Goal: Task Accomplishment & Management: Use online tool/utility

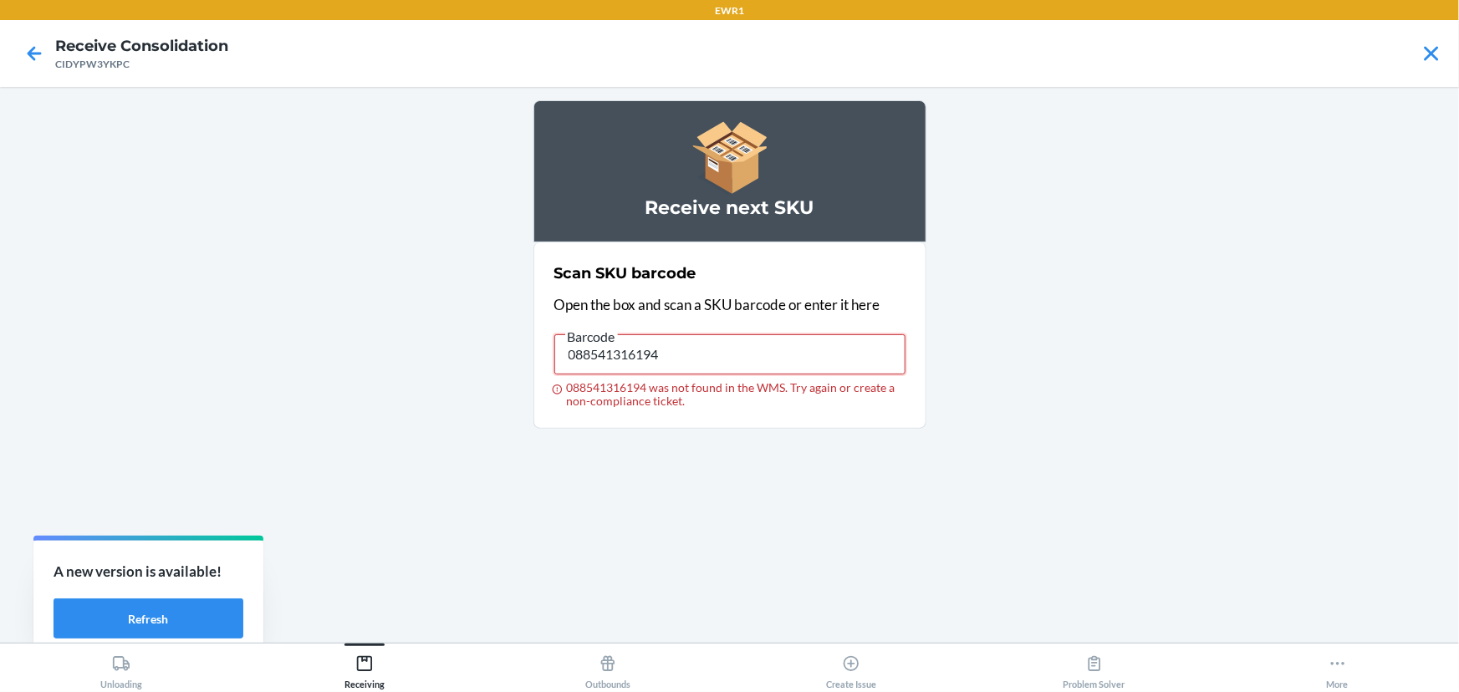
click at [622, 346] on input "088541316194" at bounding box center [729, 354] width 351 height 40
click at [555, 350] on input "093488664413" at bounding box center [729, 354] width 351 height 40
click at [558, 350] on input "093488664413" at bounding box center [729, 354] width 351 height 40
click at [587, 345] on input "093488664413" at bounding box center [729, 354] width 351 height 40
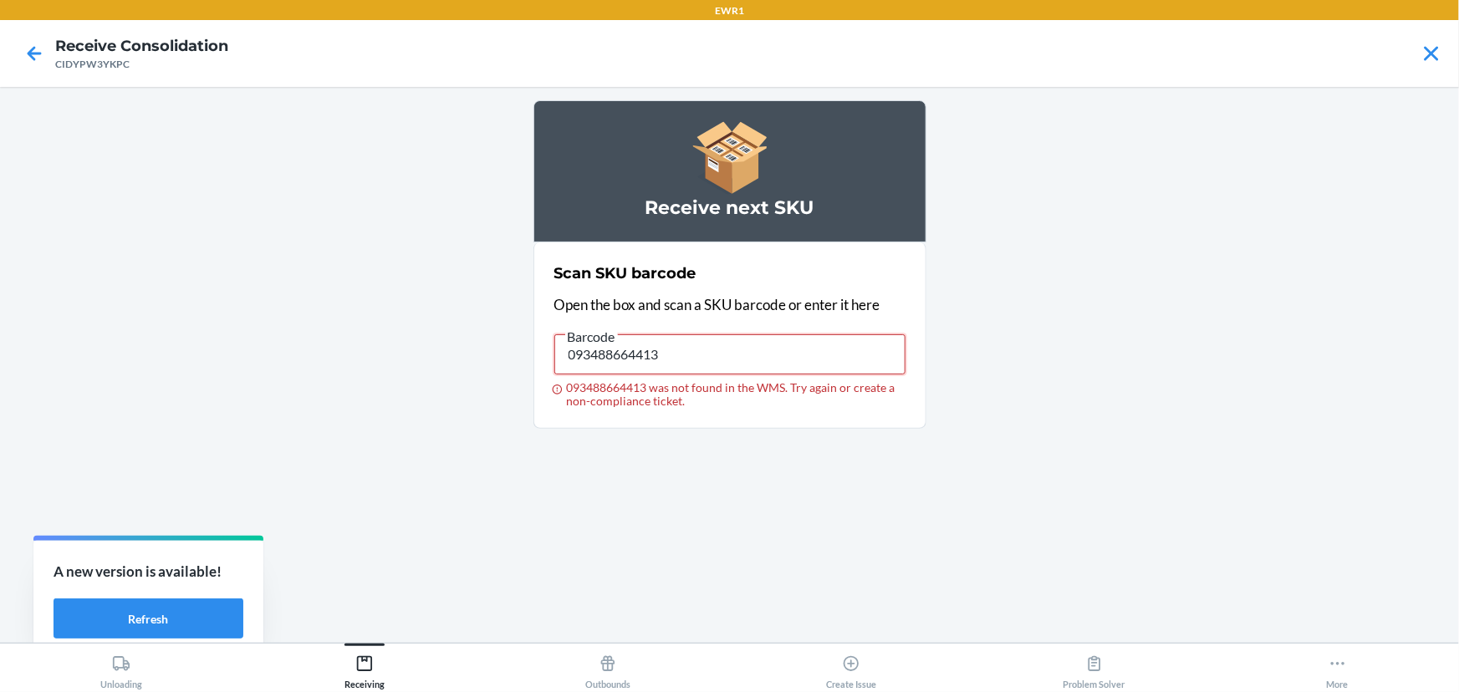
click at [587, 345] on input "093488664413" at bounding box center [729, 354] width 351 height 40
type input "088541316194"
click at [656, 356] on input "088541316194" at bounding box center [729, 354] width 351 height 40
click at [726, 364] on input "088541316194" at bounding box center [729, 354] width 351 height 40
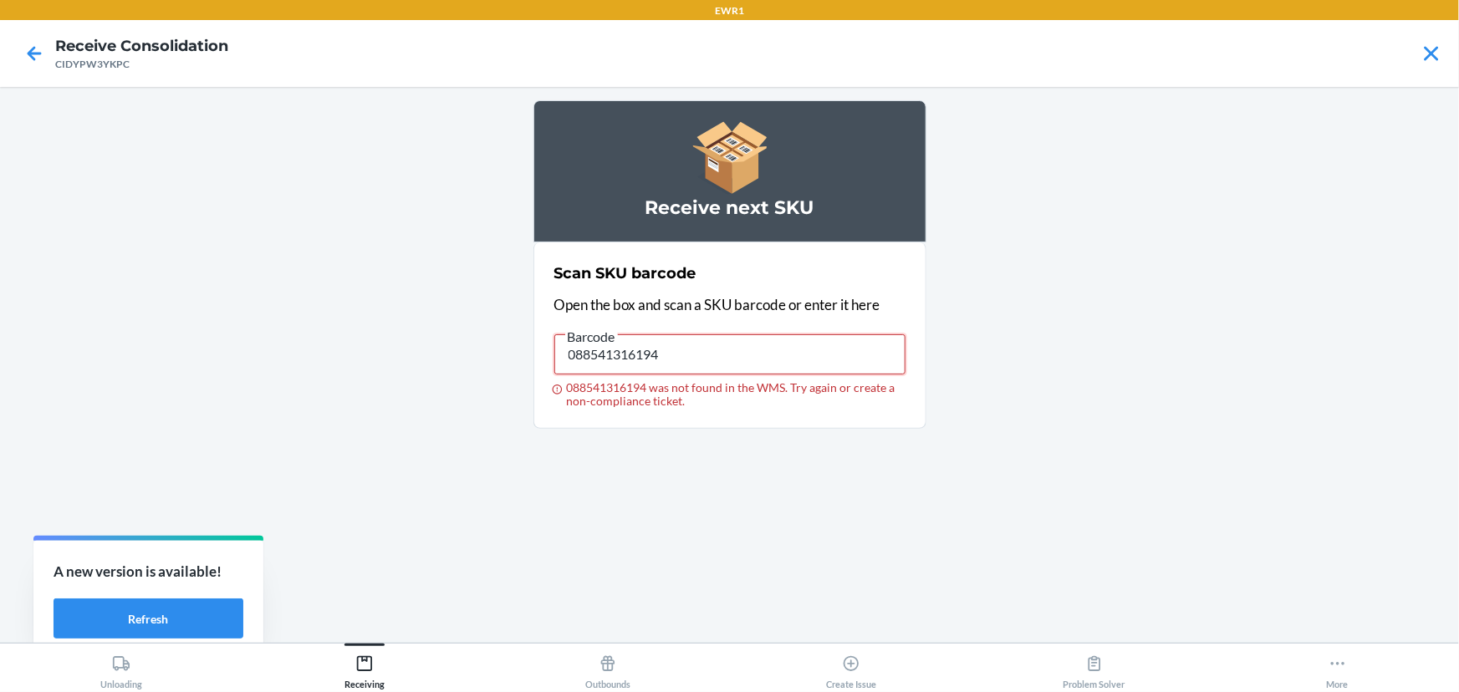
click at [726, 364] on input "088541316194" at bounding box center [729, 354] width 351 height 40
type input "091307559698"
click at [719, 369] on input "091307559698" at bounding box center [729, 354] width 351 height 40
click at [706, 356] on input "029442829567" at bounding box center [729, 354] width 351 height 40
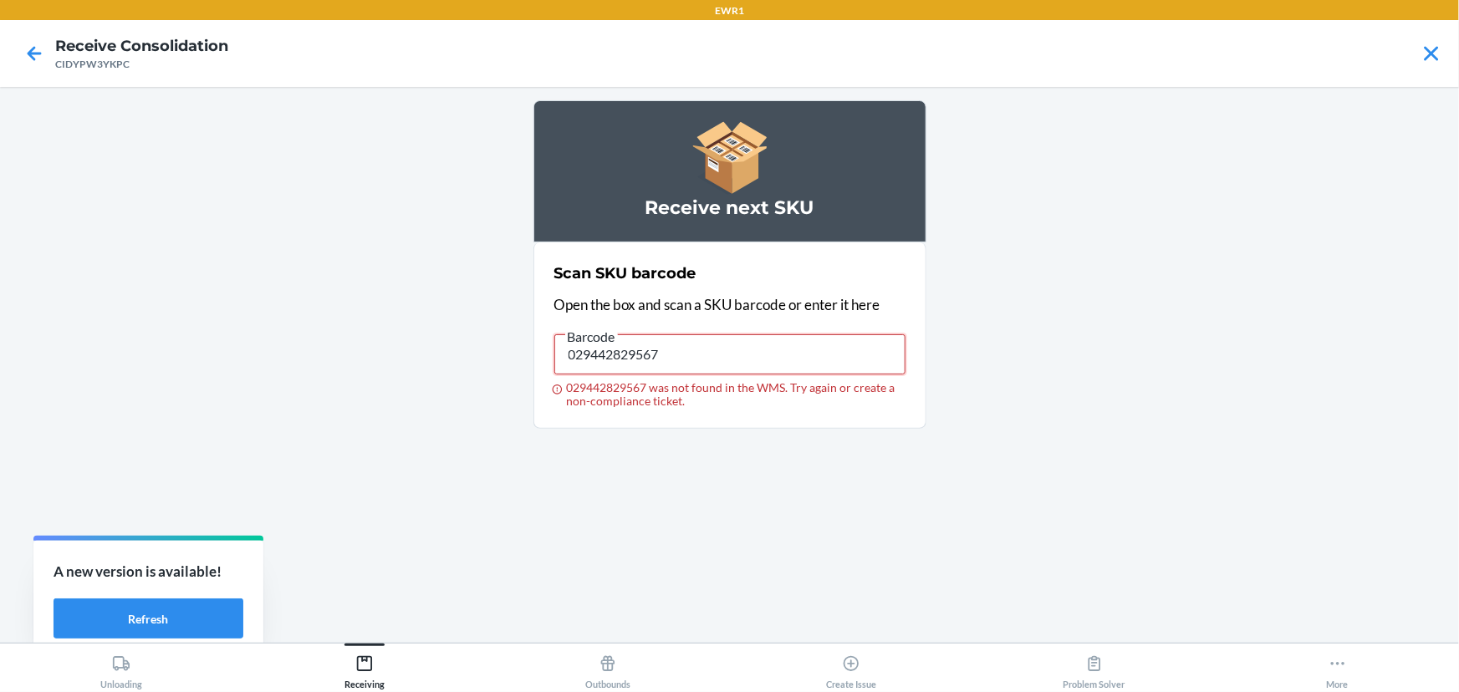
click at [706, 356] on input "029442829567" at bounding box center [729, 354] width 351 height 40
type input "029442829567"
click at [201, 103] on main "Receive next SKU Scan SKU barcode Open the box and scan a SKU barcode or enter …" at bounding box center [729, 365] width 1459 height 556
click at [611, 349] on input "029442829567" at bounding box center [729, 354] width 351 height 40
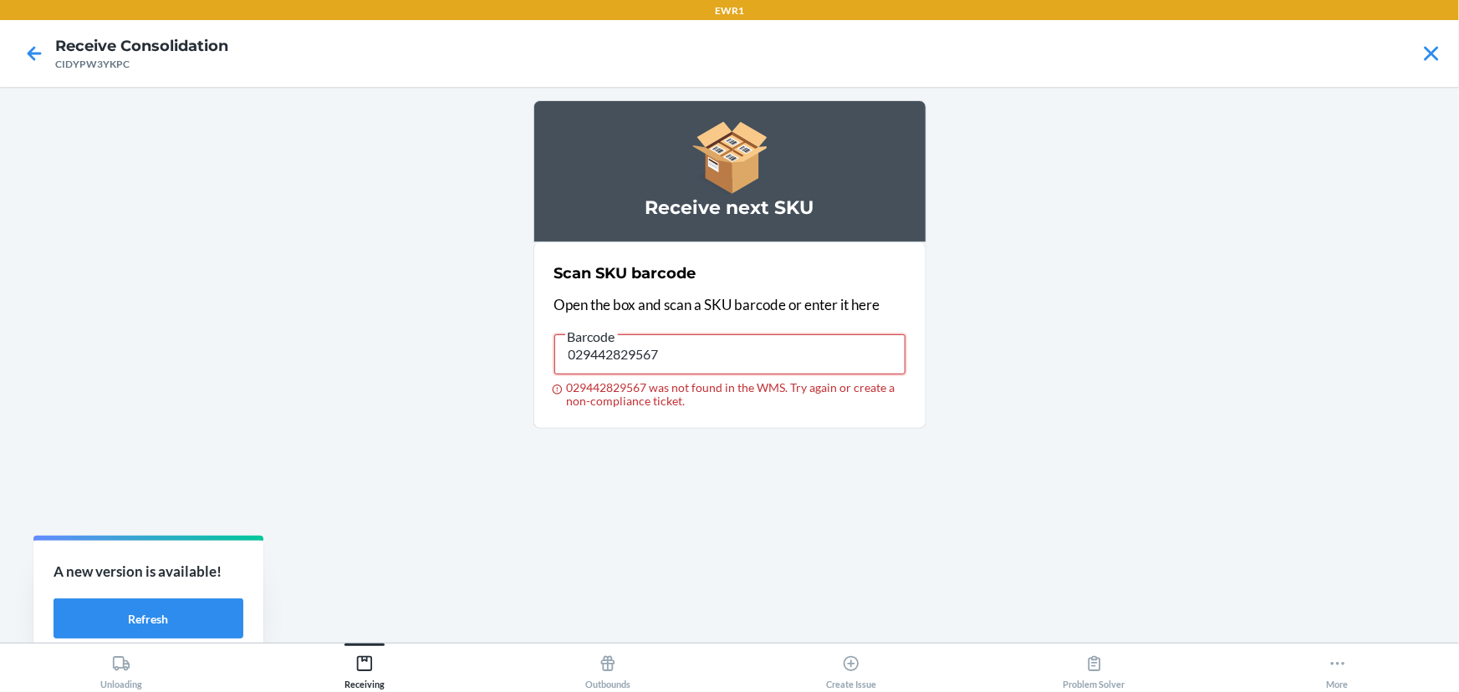
click at [655, 344] on input "029442829567" at bounding box center [729, 354] width 351 height 40
type input "091307467474"
click at [715, 344] on input "091307467474" at bounding box center [729, 354] width 351 height 40
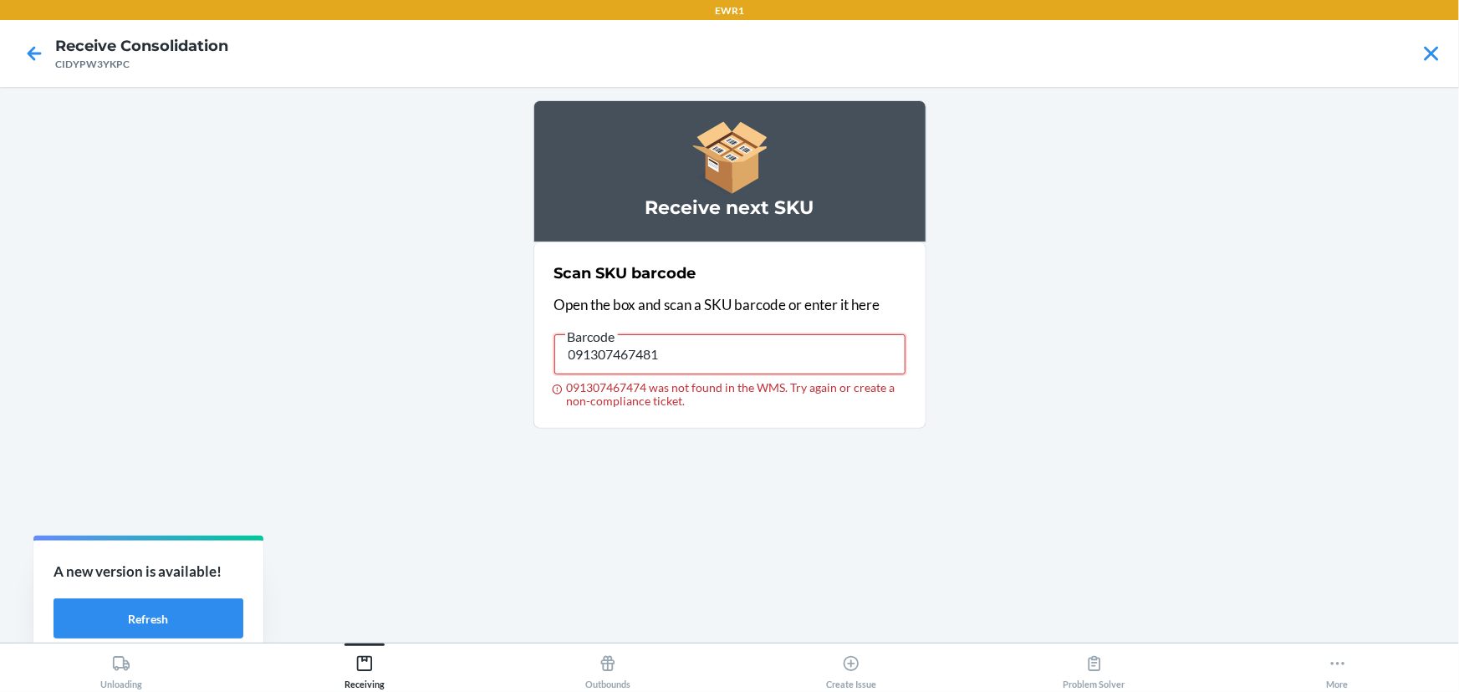
click at [693, 346] on input "091307467481" at bounding box center [729, 354] width 351 height 40
type input "091307467481"
click at [697, 336] on input "091307467481" at bounding box center [729, 354] width 351 height 40
click at [699, 337] on input "091307467481" at bounding box center [729, 354] width 351 height 40
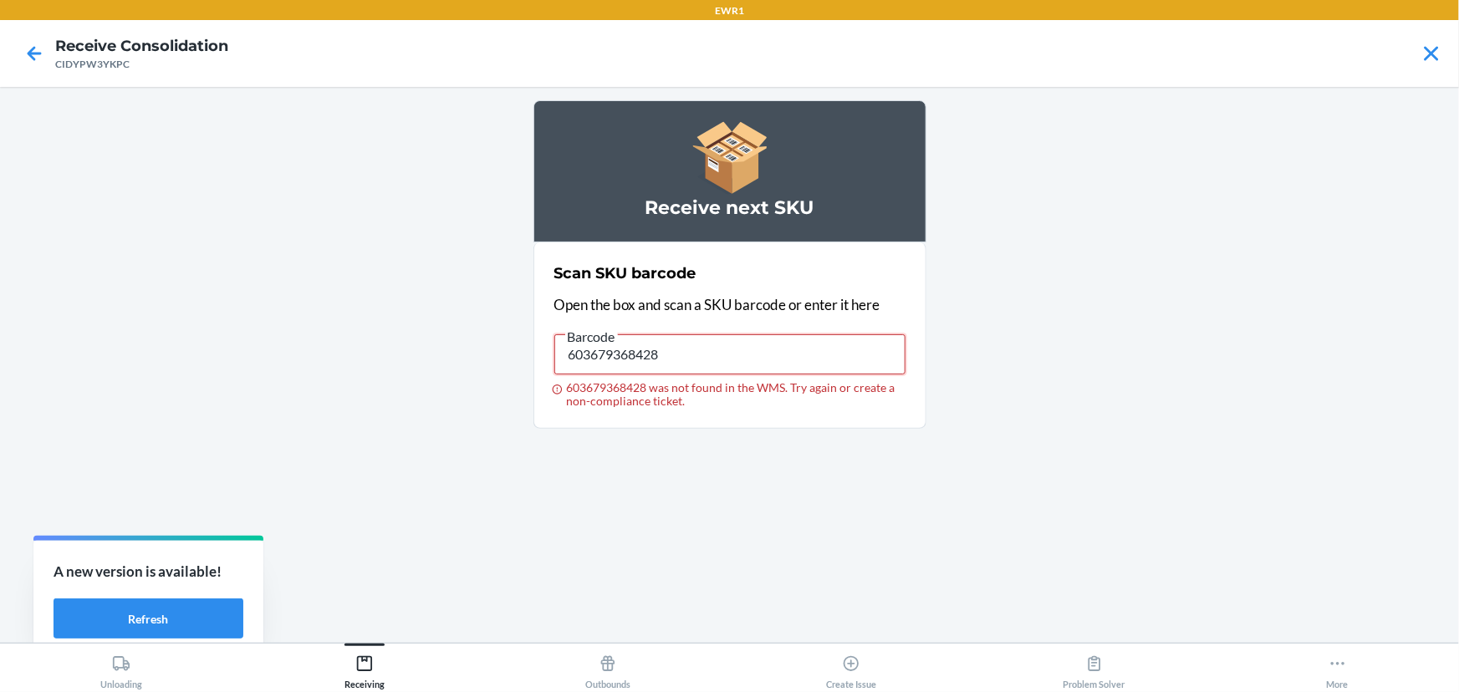
click at [688, 365] on input "603679368428" at bounding box center [729, 354] width 351 height 40
click at [689, 364] on input "603679368428" at bounding box center [729, 354] width 351 height 40
type input "603679368411"
click at [639, 349] on input "603679368411" at bounding box center [729, 354] width 351 height 40
click at [640, 348] on input "603679368411" at bounding box center [729, 354] width 351 height 40
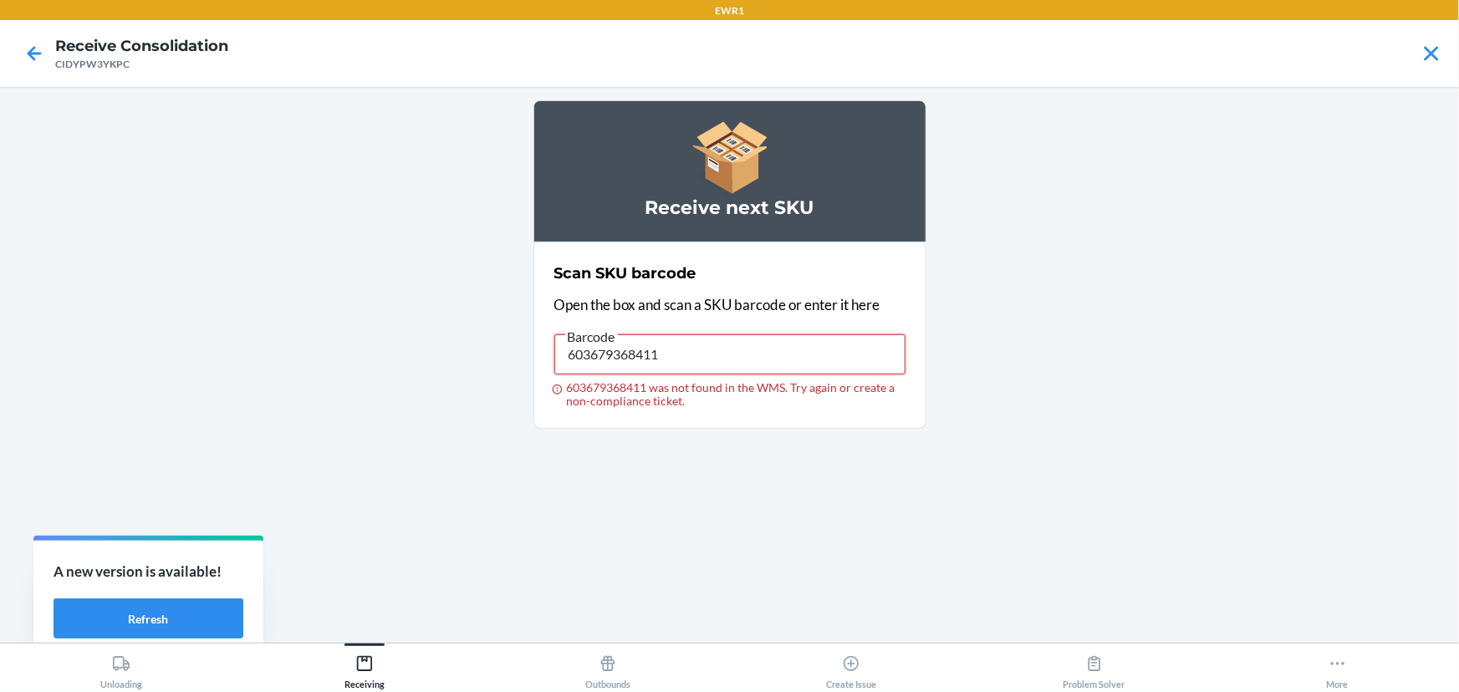
click at [654, 352] on input "603679368411" at bounding box center [729, 354] width 351 height 40
click at [656, 357] on input "603679368411" at bounding box center [729, 354] width 351 height 40
click at [656, 356] on input "603679368411" at bounding box center [729, 354] width 351 height 40
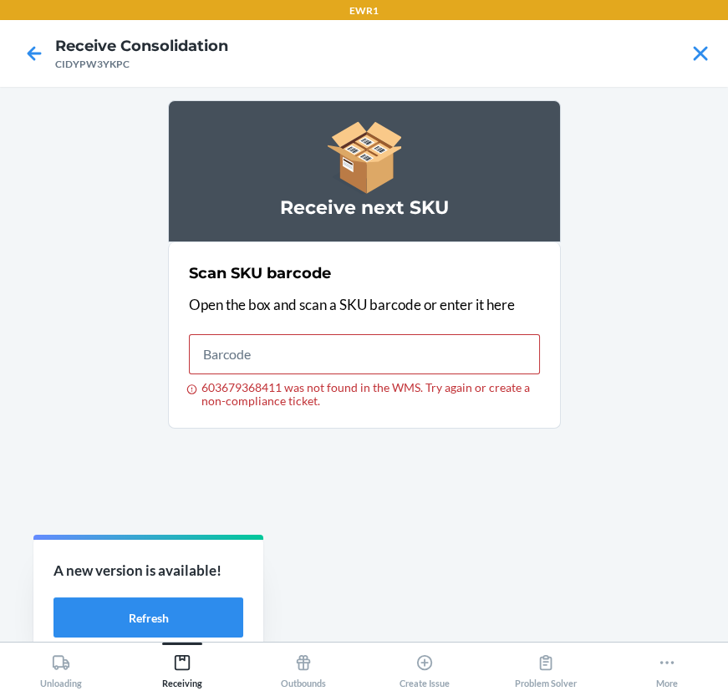
drag, startPoint x: 380, startPoint y: 470, endPoint x: 363, endPoint y: 354, distance: 116.7
click at [382, 468] on div "Receive next SKU Scan SKU barcode Open the box and scan a SKU barcode or enter …" at bounding box center [364, 364] width 393 height 528
click at [362, 354] on input "603679368411 was not found in the WMS. Try again or create a non-compliance tic…" at bounding box center [364, 354] width 351 height 40
click at [328, 458] on div "Receive next SKU Scan SKU barcode Open the box and scan a SKU barcode or enter …" at bounding box center [364, 364] width 393 height 528
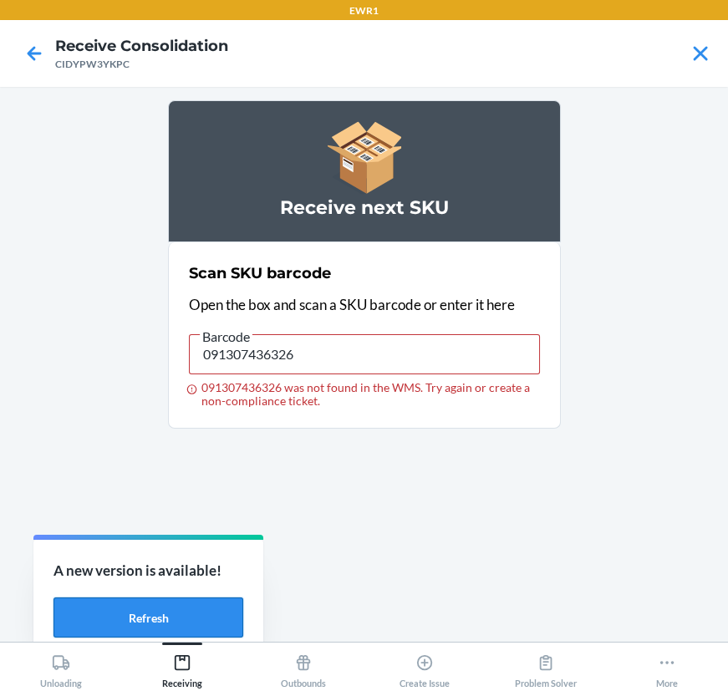
click at [186, 623] on button "Refresh" at bounding box center [148, 618] width 190 height 40
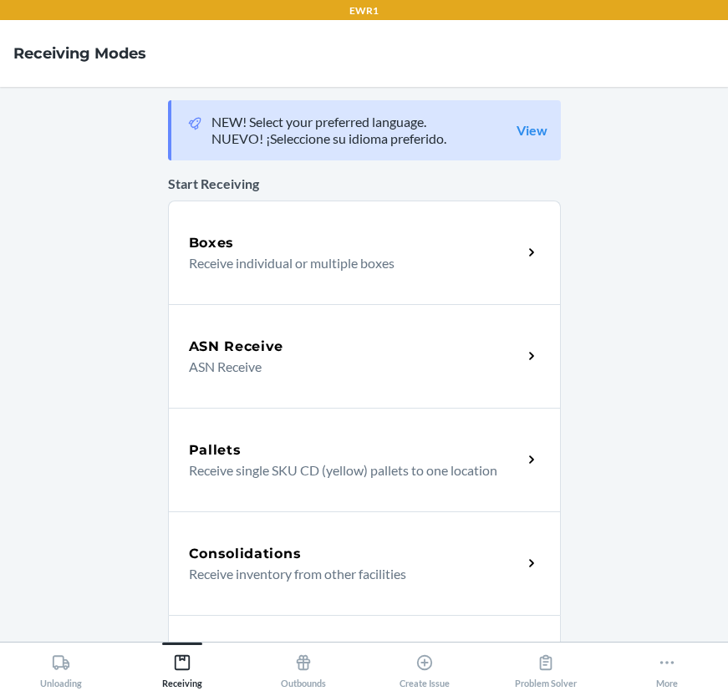
drag, startPoint x: 325, startPoint y: 3, endPoint x: 1, endPoint y: 213, distance: 386.7
click at [1, 213] on main "NEW! Select your preferred language. NUEVO! ¡Seleccione su idioma preferido. Vi…" at bounding box center [364, 364] width 728 height 555
click at [59, 624] on main "NEW! Select your preferred language. NUEVO! ¡Seleccione su idioma preferido. Vi…" at bounding box center [364, 364] width 728 height 555
click at [181, 615] on div "Return Orders Receive return order package items" at bounding box center [364, 667] width 393 height 104
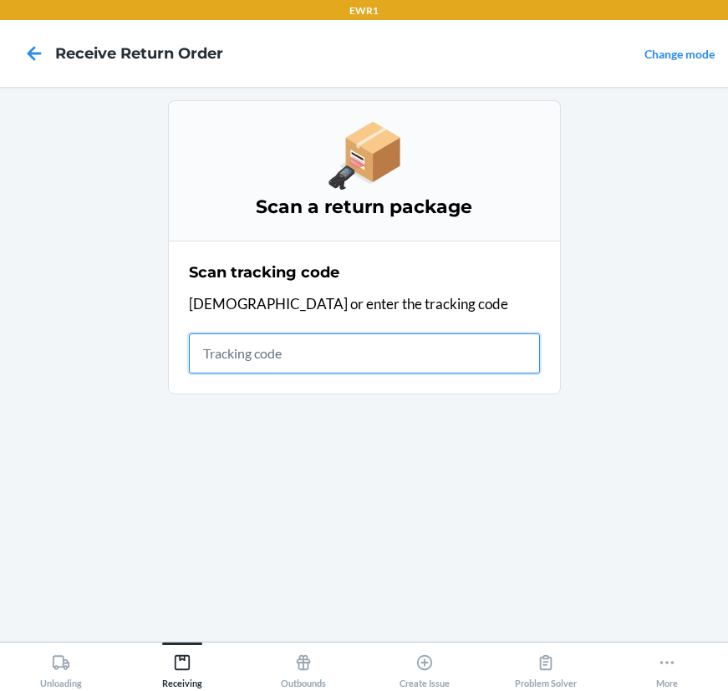
click at [297, 362] on input "text" at bounding box center [364, 354] width 351 height 40
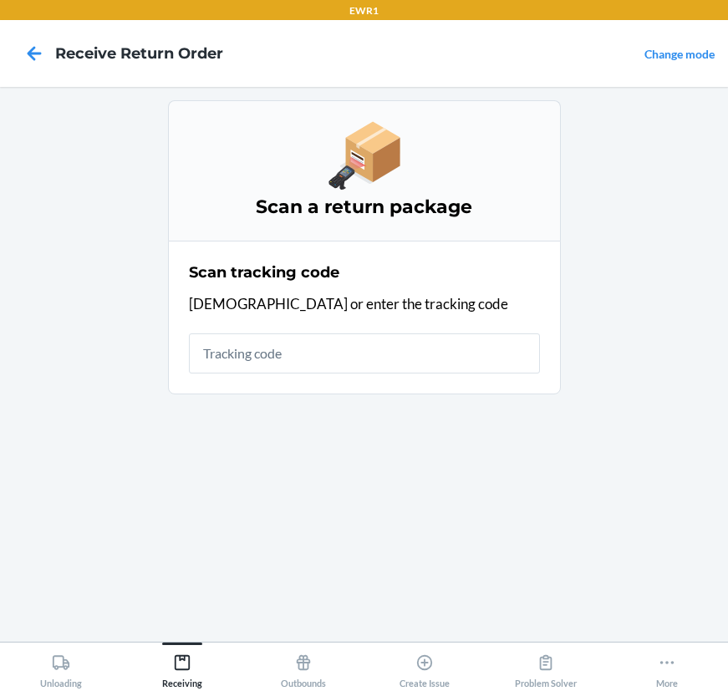
click at [150, 619] on main "Scan a return package Scan tracking code Scan or enter the tracking code" at bounding box center [364, 364] width 728 height 555
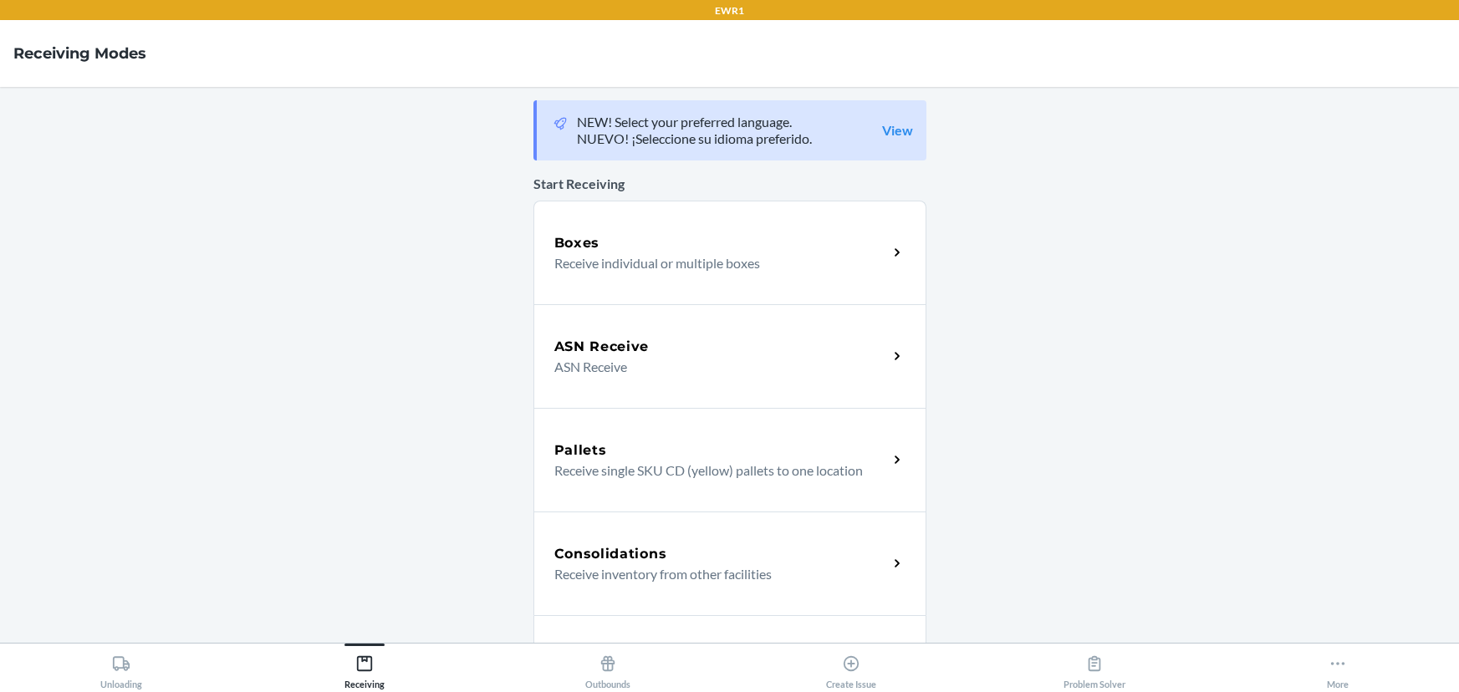
drag, startPoint x: 445, startPoint y: 660, endPoint x: 295, endPoint y: 27, distance: 651.1
click at [295, 27] on nav "Receiving Modes" at bounding box center [729, 53] width 1459 height 67
click at [461, 191] on main "NEW! Select your preferred language. NUEVO! ¡Seleccione su idioma preferido. Vi…" at bounding box center [729, 365] width 1459 height 556
click at [242, 392] on main "NEW! Select your preferred language. NUEVO! ¡Seleccione su idioma preferido. Vi…" at bounding box center [729, 365] width 1459 height 556
click at [257, 352] on main "NEW! Select your preferred language. NUEVO! ¡Seleccione su idioma preferido. Vi…" at bounding box center [729, 365] width 1459 height 556
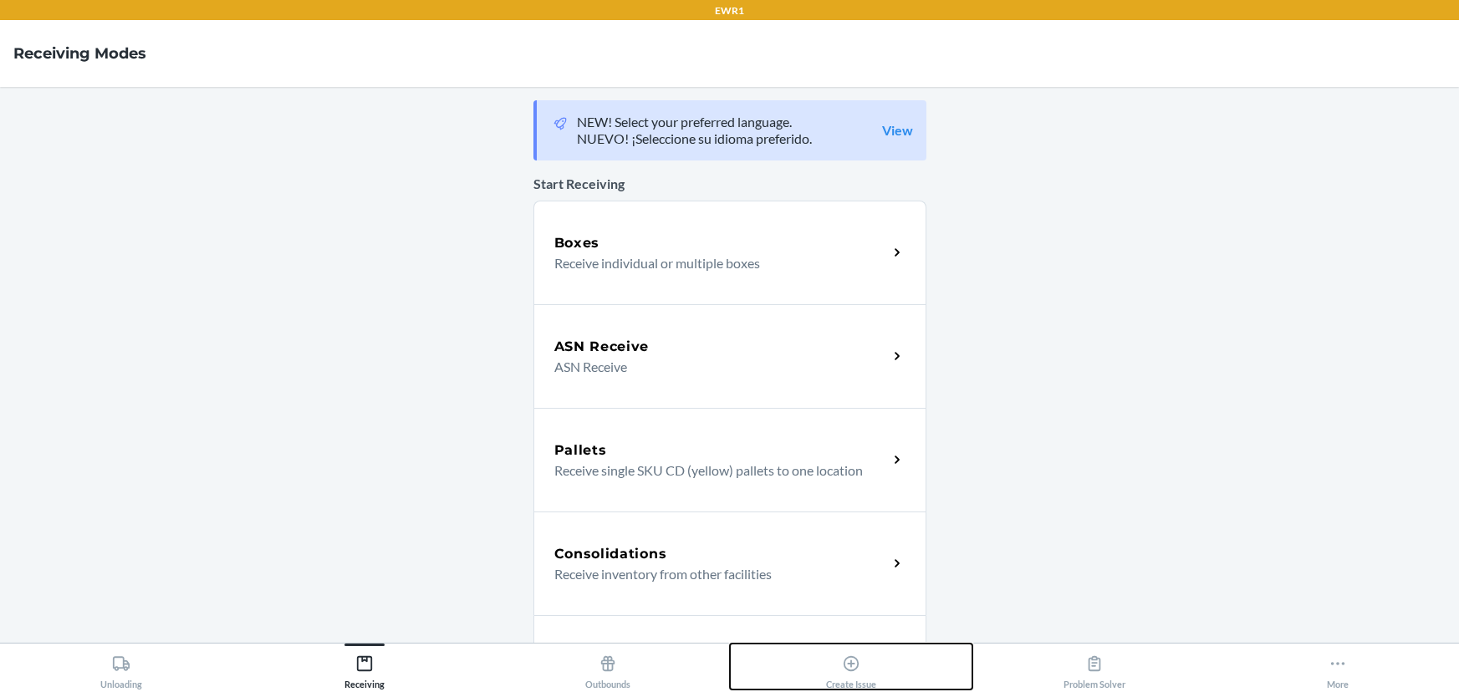
click at [879, 650] on button "Create Issue" at bounding box center [851, 667] width 243 height 46
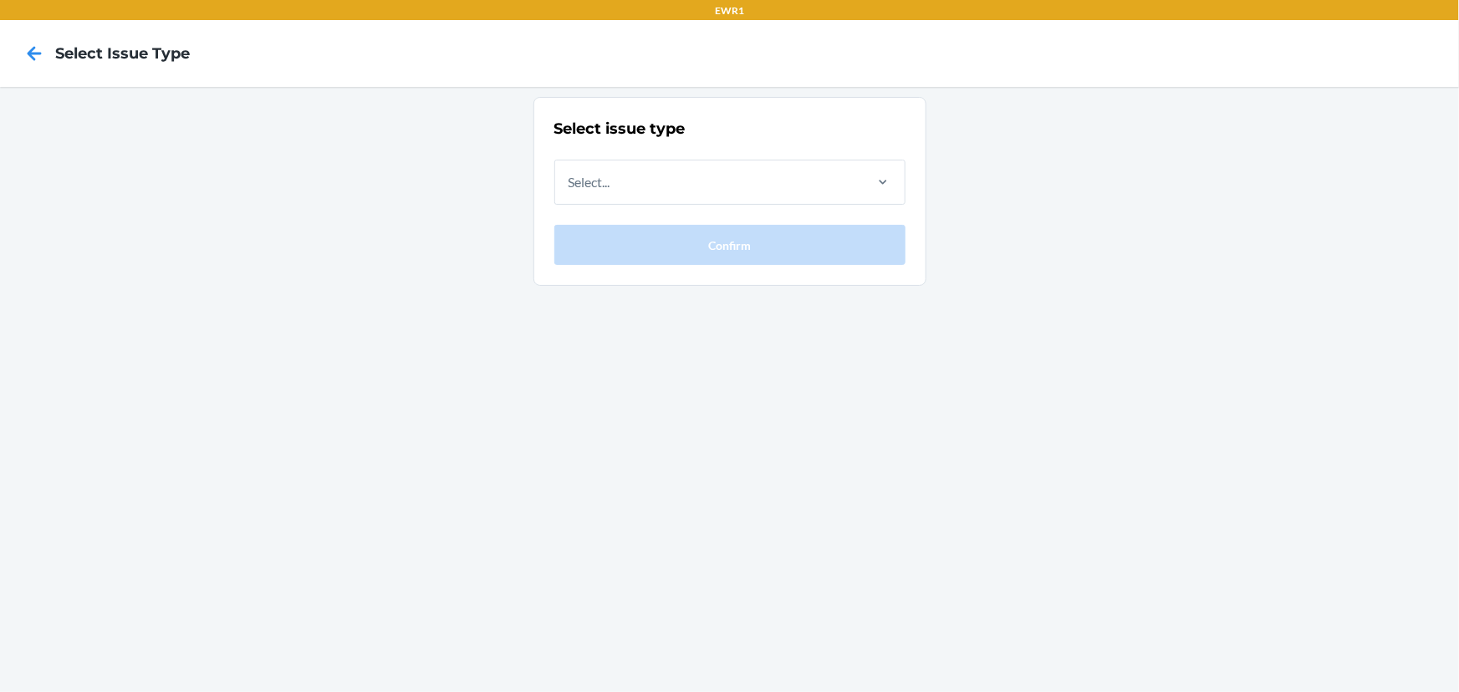
drag, startPoint x: 470, startPoint y: 354, endPoint x: 455, endPoint y: 367, distance: 20.1
click at [470, 354] on div "Select issue type Select... Confirm" at bounding box center [729, 389] width 1459 height 605
click at [38, 49] on icon at bounding box center [34, 53] width 28 height 28
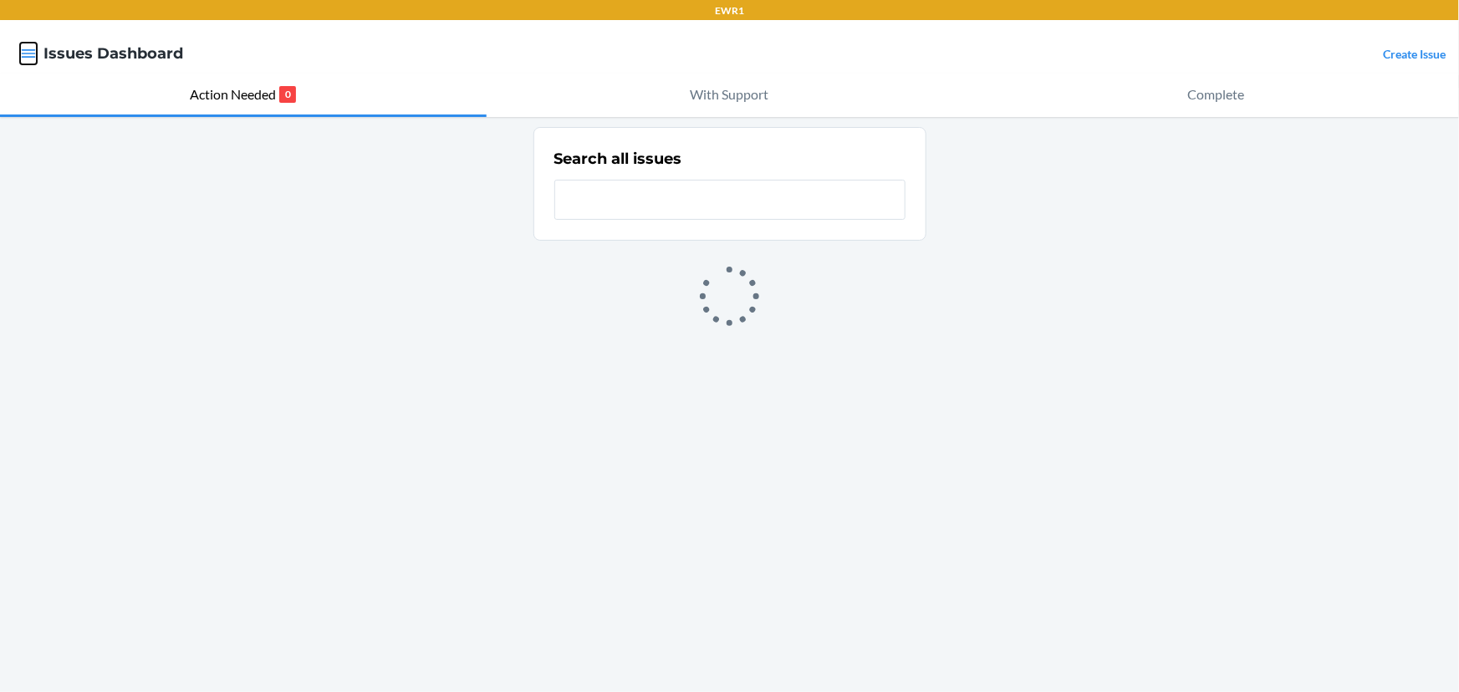
click at [28, 53] on icon "button" at bounding box center [29, 53] width 14 height 8
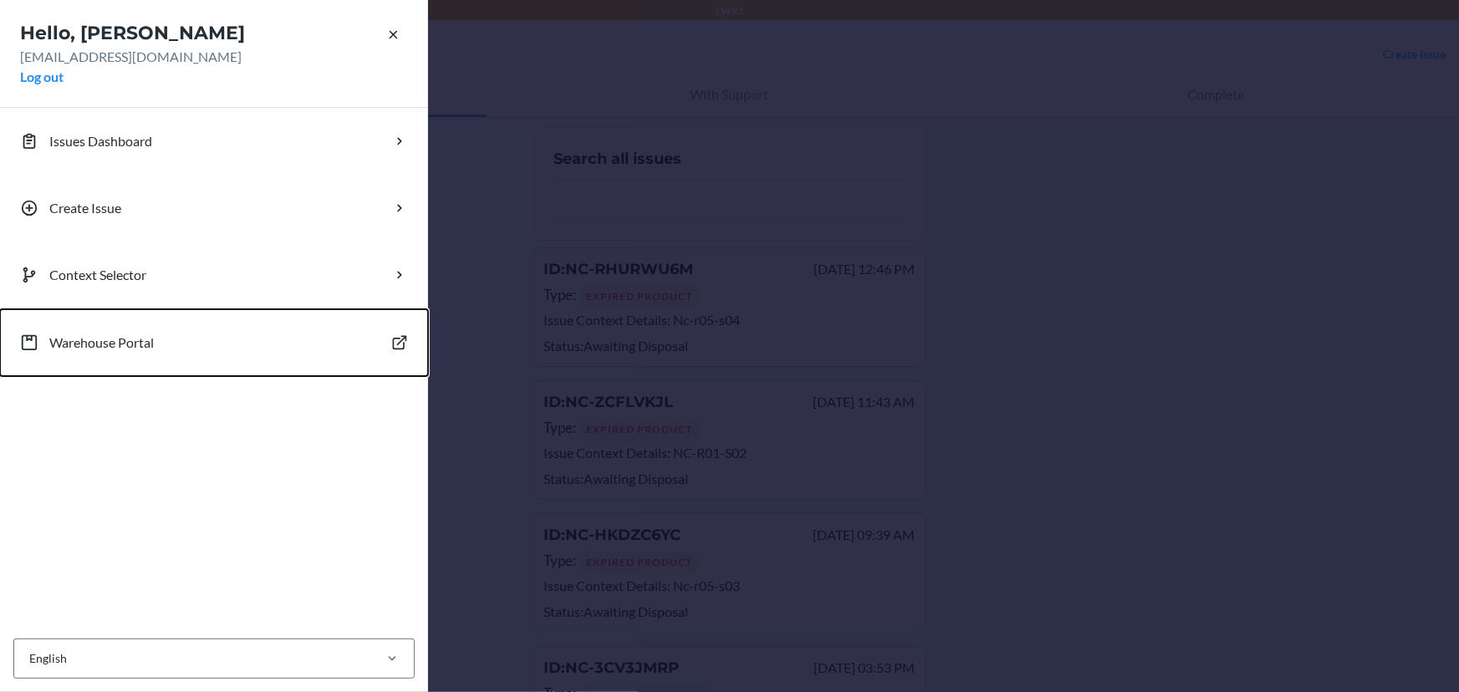
click at [159, 339] on button "Warehouse Portal" at bounding box center [214, 342] width 428 height 67
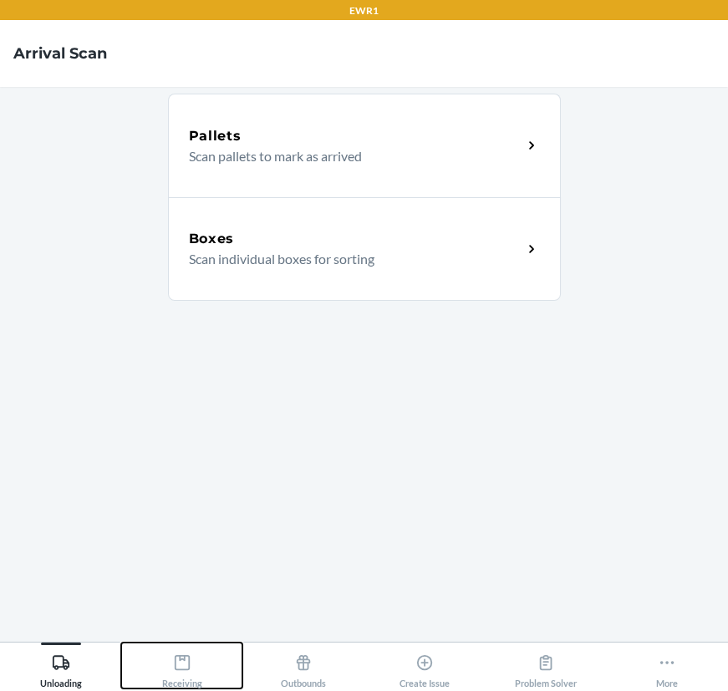
drag, startPoint x: 179, startPoint y: 678, endPoint x: 685, endPoint y: 425, distance: 566.4
click at [181, 677] on div "Receiving" at bounding box center [182, 668] width 40 height 42
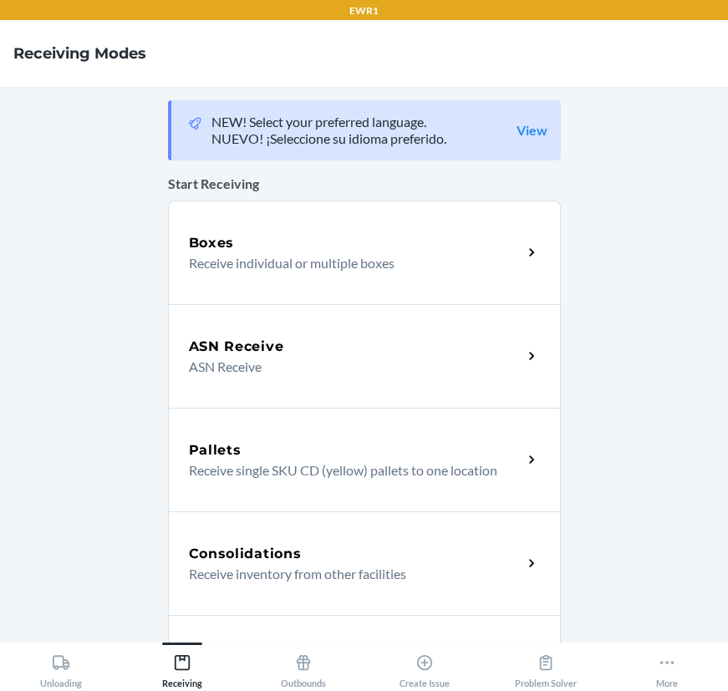
click at [266, 557] on h5 "Consolidations" at bounding box center [245, 554] width 113 height 20
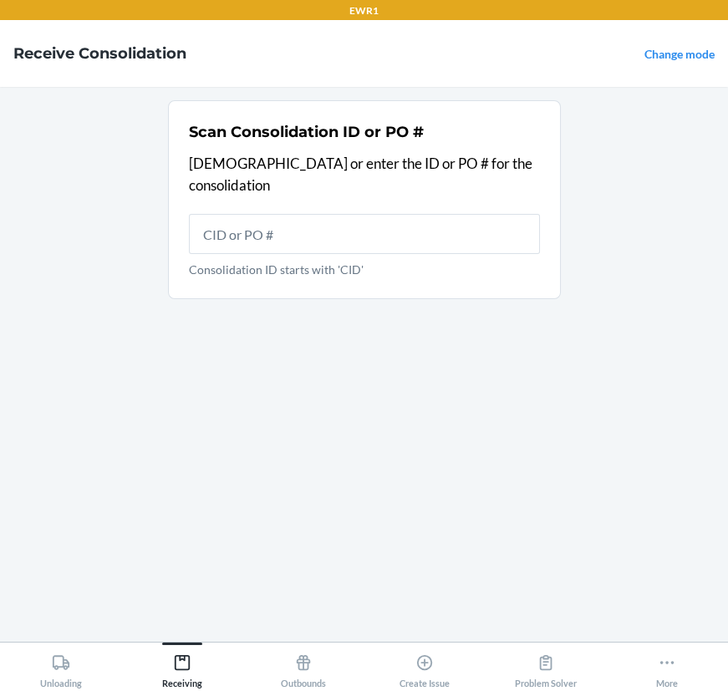
click at [395, 214] on input "Consolidation ID starts with 'CID'" at bounding box center [364, 234] width 351 height 40
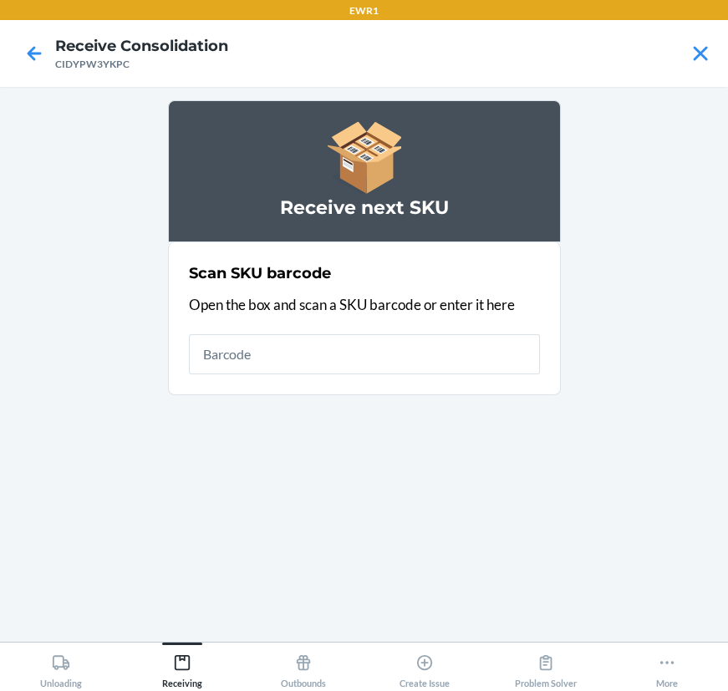
click at [222, 354] on input "text" at bounding box center [364, 354] width 351 height 40
click at [224, 352] on input "text" at bounding box center [364, 354] width 351 height 40
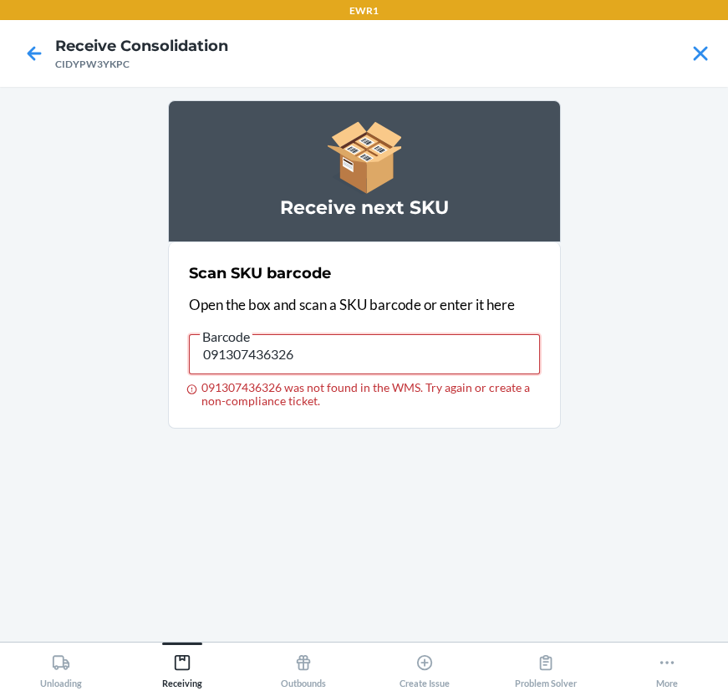
click at [338, 340] on input "091307436326" at bounding box center [364, 354] width 351 height 40
click at [311, 421] on section "Scan SKU barcode Open the box and scan a SKU barcode or enter it here Barcode 0…" at bounding box center [364, 335] width 393 height 186
click at [322, 351] on input "091307436326" at bounding box center [364, 354] width 351 height 40
click at [255, 357] on input "091307436326" at bounding box center [364, 354] width 351 height 40
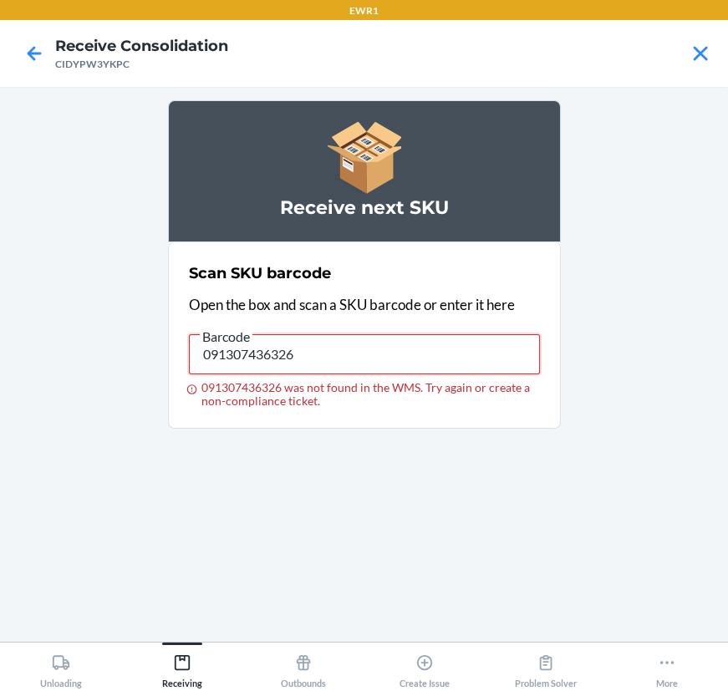
click at [252, 358] on input "091307436326" at bounding box center [364, 354] width 351 height 40
click at [251, 358] on input "091307436326" at bounding box center [364, 354] width 351 height 40
click at [226, 482] on div "Receive next SKU Scan SKU barcode Open the box and scan a SKU barcode or enter …" at bounding box center [364, 364] width 393 height 528
click at [263, 341] on input "091307436326" at bounding box center [364, 354] width 351 height 40
click at [250, 364] on input "091307436326" at bounding box center [364, 354] width 351 height 40
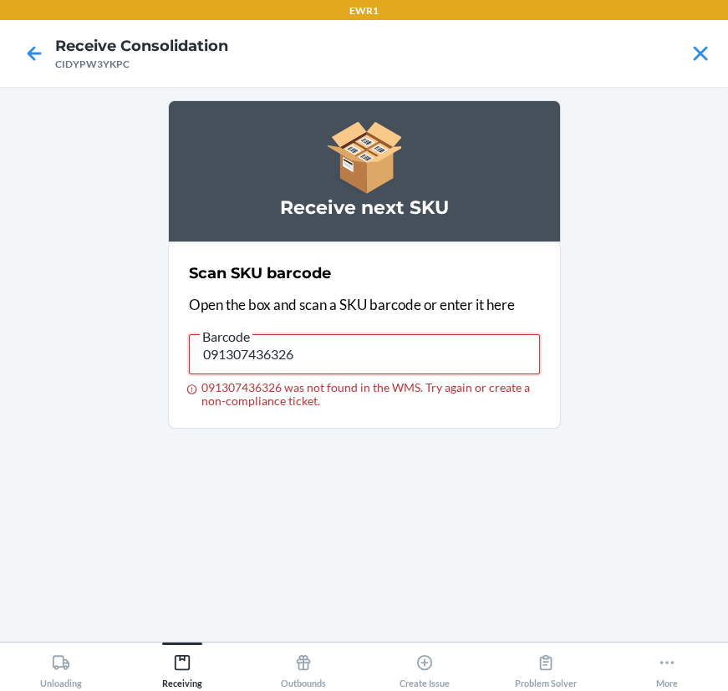
click at [249, 364] on input "091307436326" at bounding box center [364, 354] width 351 height 40
click at [288, 374] on label "Barcode 091307436326 091307436326 was not found in the WMS. Try again or create…" at bounding box center [364, 367] width 351 height 82
click at [288, 374] on input "091307436326" at bounding box center [364, 354] width 351 height 40
click at [283, 341] on input "091307436326" at bounding box center [364, 354] width 351 height 40
click at [228, 353] on input "091307436326" at bounding box center [364, 354] width 351 height 40
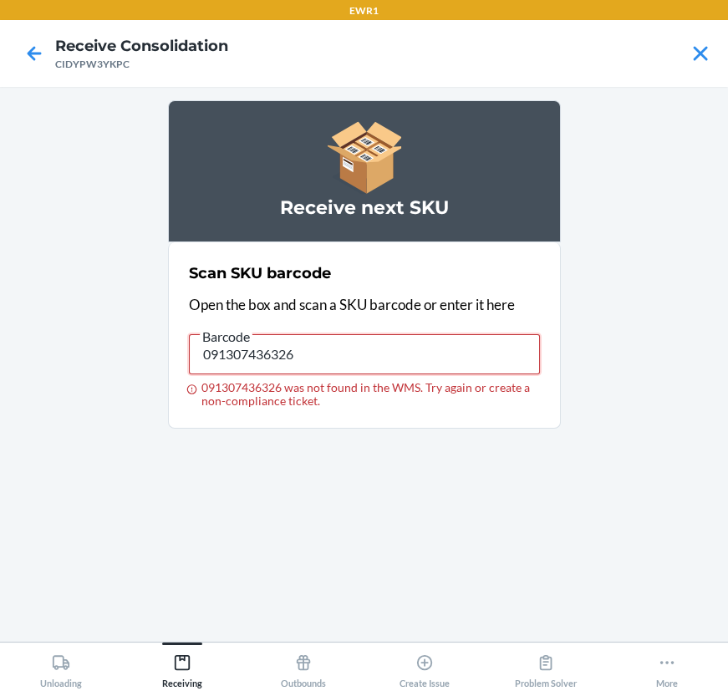
click at [231, 349] on input "091307436326" at bounding box center [364, 354] width 351 height 40
click at [265, 353] on input "091307436326" at bounding box center [364, 354] width 351 height 40
click at [38, 49] on icon at bounding box center [34, 53] width 28 height 28
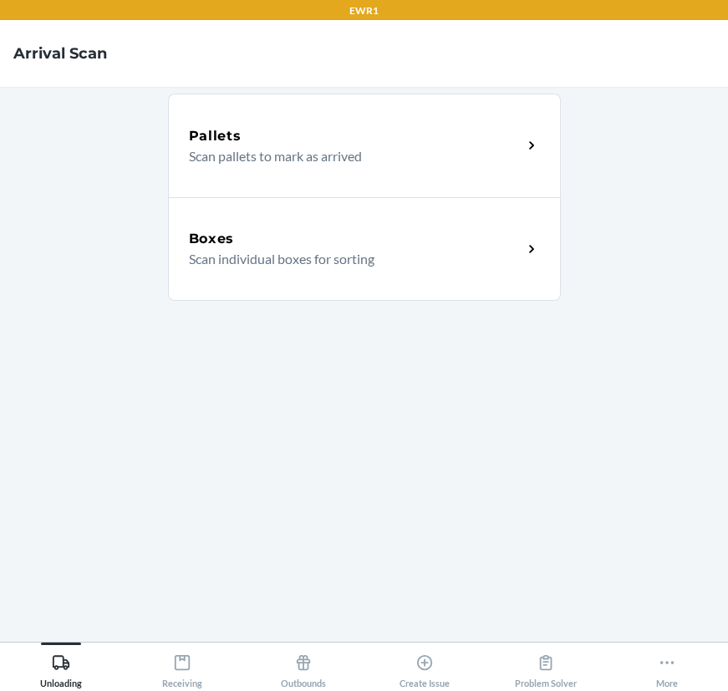
click at [410, 329] on div "Pallets Scan pallets to mark as arrived Boxes Scan individual boxes for sorting" at bounding box center [364, 364] width 393 height 528
click at [228, 667] on button "Receiving" at bounding box center [181, 666] width 121 height 46
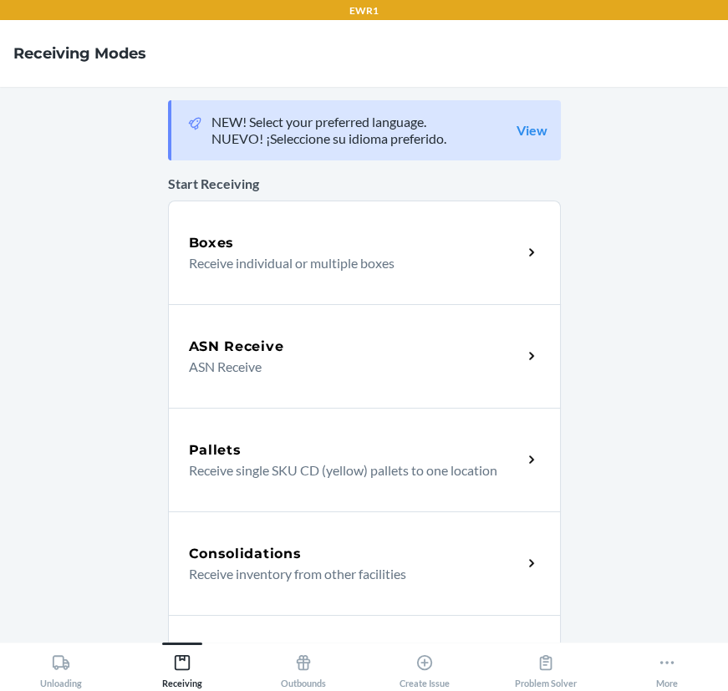
click at [327, 266] on p "Receive individual or multiple boxes" at bounding box center [349, 263] width 320 height 20
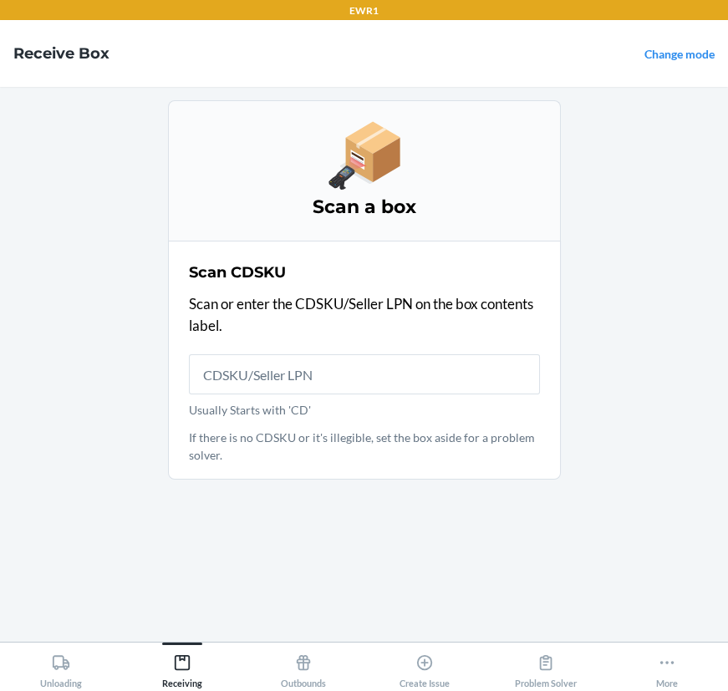
click at [297, 371] on input "Usually Starts with 'CD'" at bounding box center [364, 374] width 351 height 40
click at [173, 664] on icon at bounding box center [182, 663] width 18 height 18
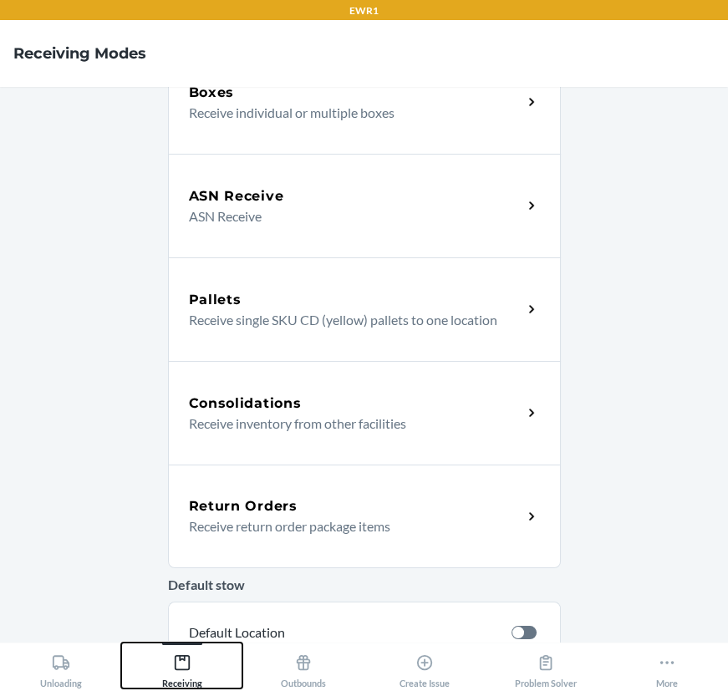
scroll to position [227, 0]
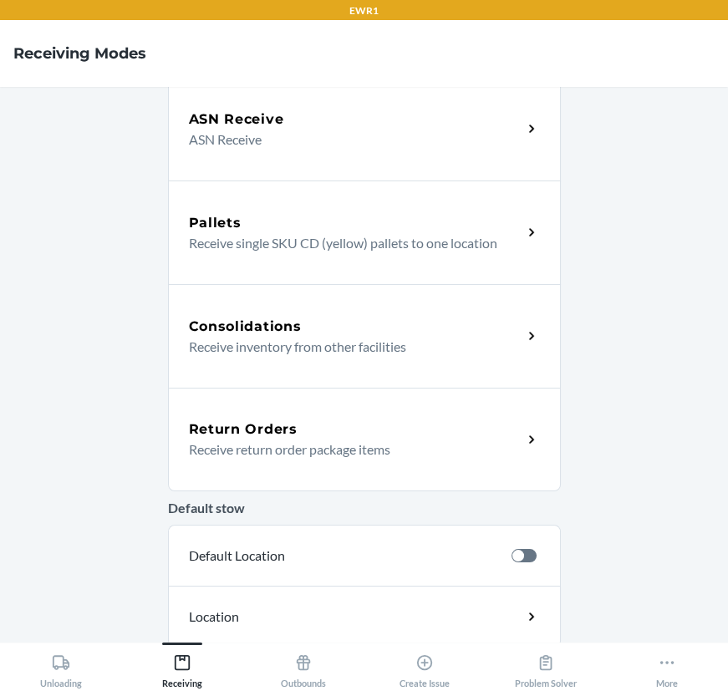
click at [234, 323] on h5 "Consolidations" at bounding box center [245, 327] width 113 height 20
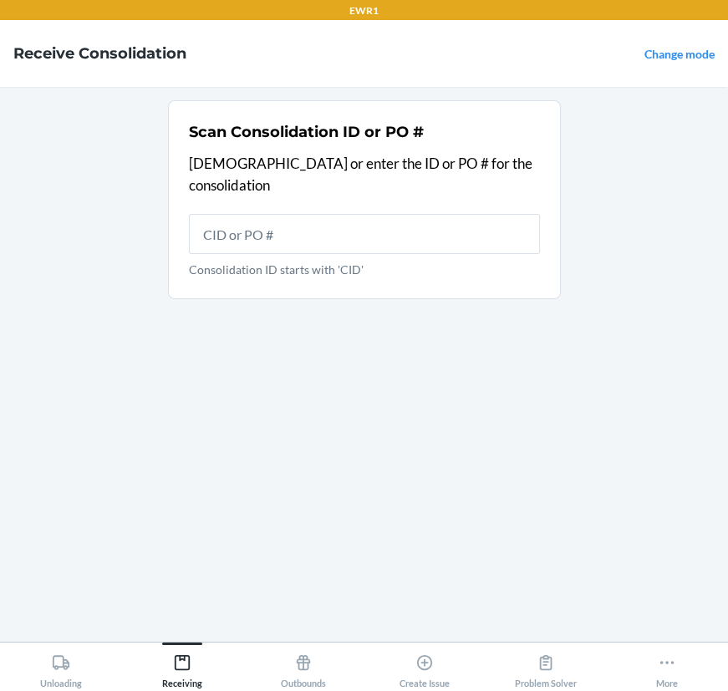
click at [367, 222] on input "Consolidation ID starts with 'CID'" at bounding box center [364, 234] width 351 height 40
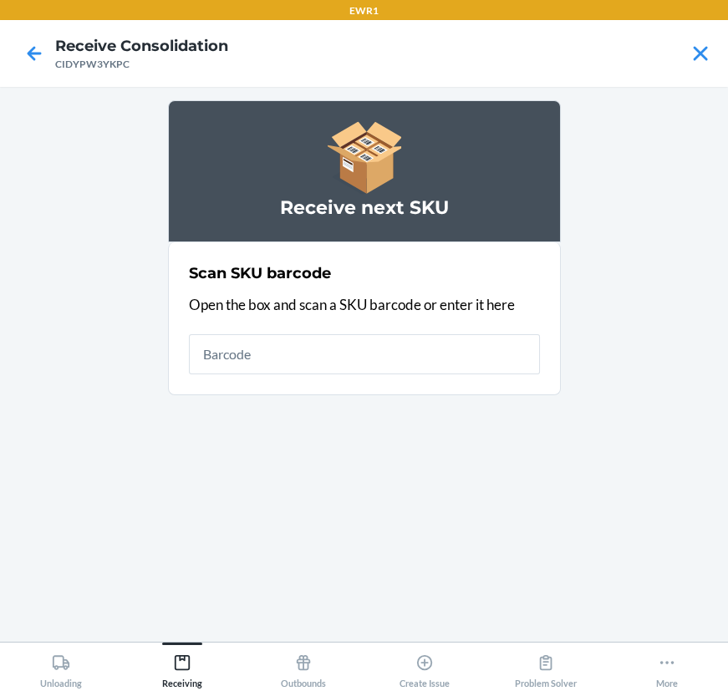
click at [417, 419] on div "Receive next SKU Scan SKU barcode Open the box and scan a SKU barcode or enter …" at bounding box center [364, 364] width 393 height 528
click at [599, 212] on main "Receive next SKU Scan SKU barcode Open the box and scan a SKU barcode or enter …" at bounding box center [364, 364] width 728 height 555
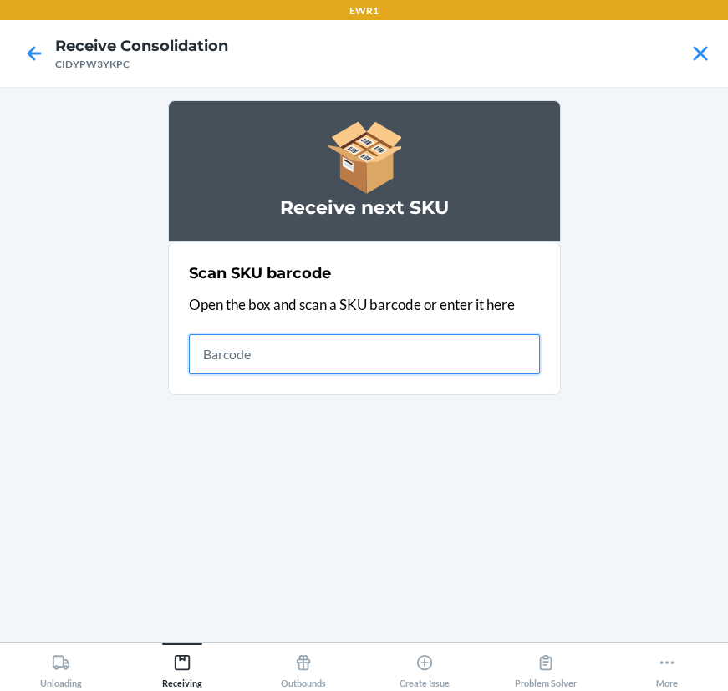
click at [385, 349] on input "text" at bounding box center [364, 354] width 351 height 40
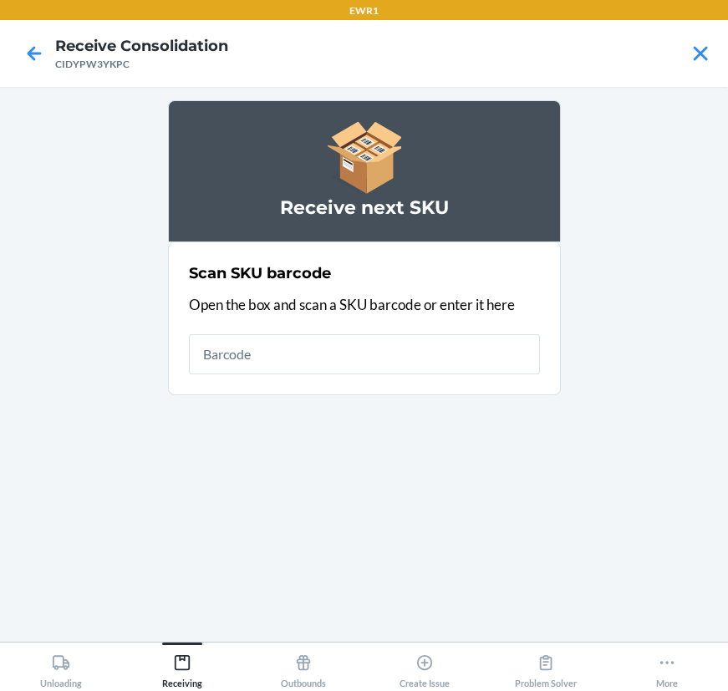
click at [664, 130] on main "Receive next SKU Scan SKU barcode Open the box and scan a SKU barcode or enter …" at bounding box center [364, 364] width 728 height 555
click at [626, 398] on main "Receive next SKU Scan SKU barcode Open the box and scan a SKU barcode or enter …" at bounding box center [364, 364] width 728 height 555
drag, startPoint x: 254, startPoint y: 330, endPoint x: 255, endPoint y: 346, distance: 15.9
click at [258, 329] on div "Scan SKU barcode Open the box and scan a SKU barcode or enter it here" at bounding box center [364, 318] width 351 height 122
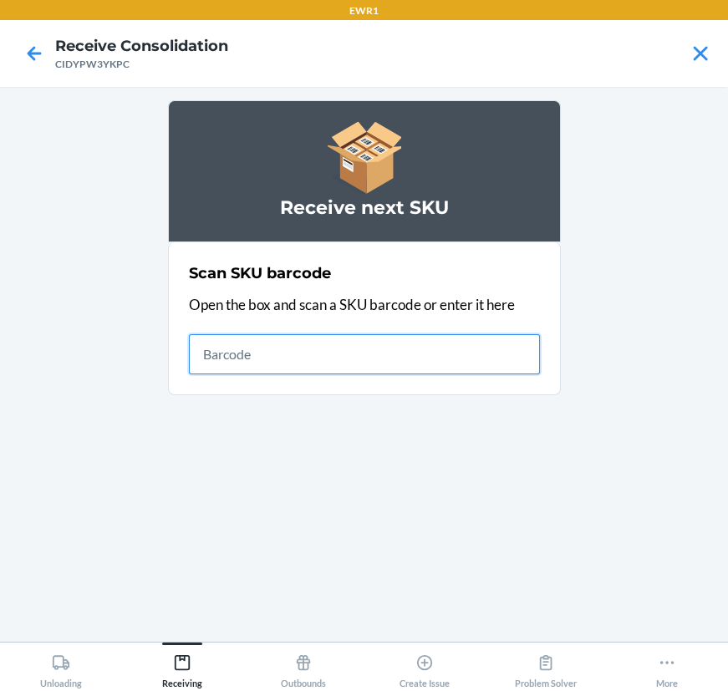
click at [252, 362] on input "text" at bounding box center [364, 354] width 351 height 40
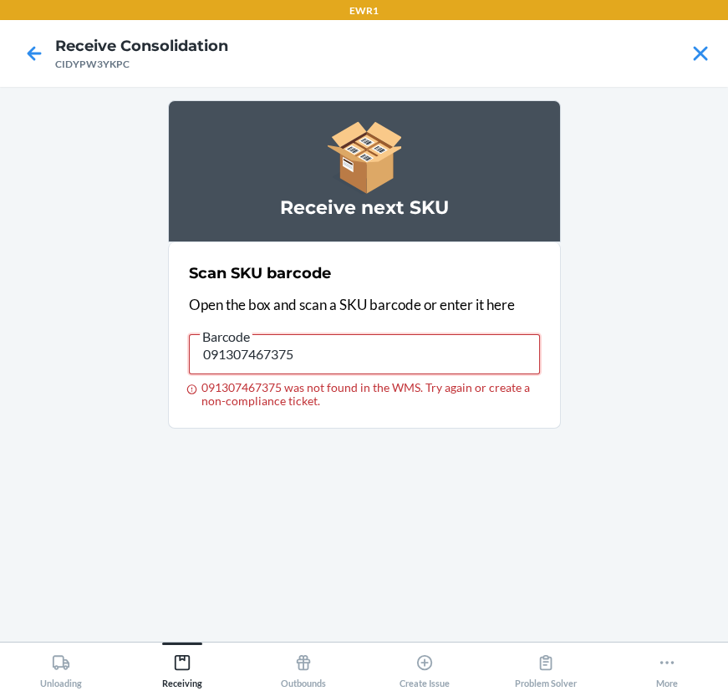
click at [252, 362] on input "091307467375" at bounding box center [364, 354] width 351 height 40
click at [257, 362] on input "091307467375" at bounding box center [364, 354] width 351 height 40
drag, startPoint x: 257, startPoint y: 362, endPoint x: 270, endPoint y: 356, distance: 14.6
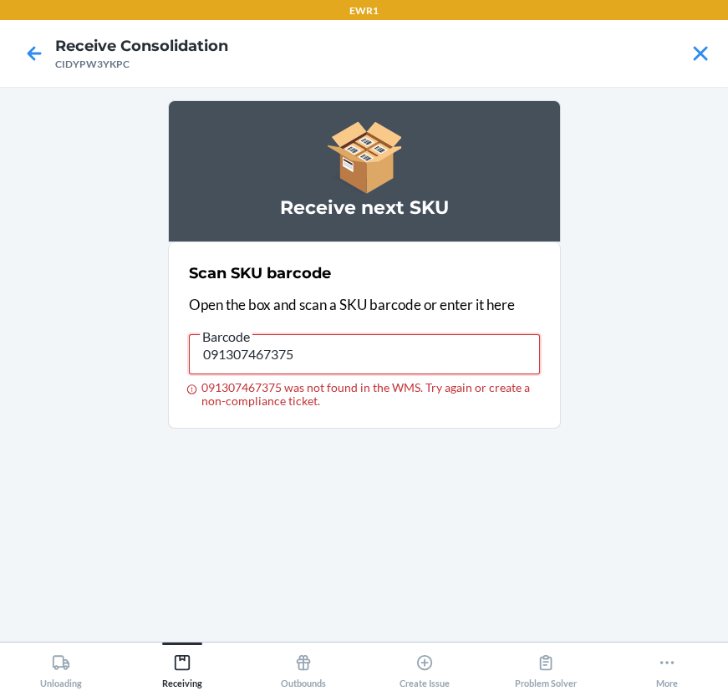
click at [267, 358] on input "091307467375" at bounding box center [364, 354] width 351 height 40
type input "719240847756"
click at [480, 371] on input "719240847756" at bounding box center [364, 354] width 351 height 40
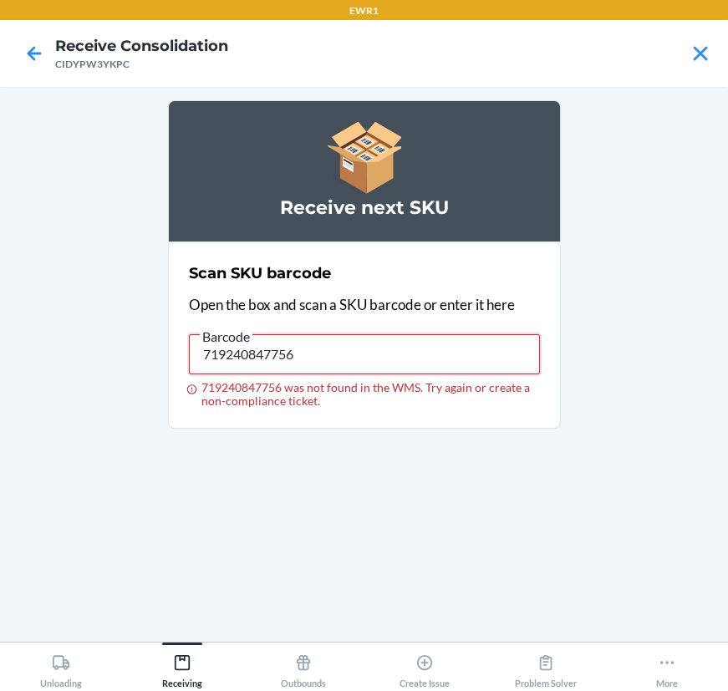
click at [480, 371] on input "719240847756" at bounding box center [364, 354] width 351 height 40
type input "091307467412"
click at [492, 369] on input "091307467412" at bounding box center [364, 354] width 351 height 40
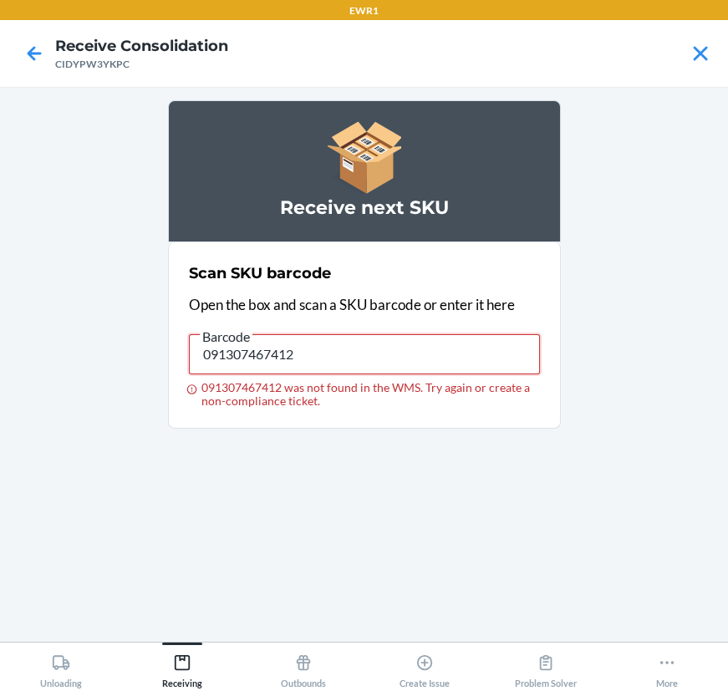
click at [492, 369] on input "091307467412" at bounding box center [364, 354] width 351 height 40
type input "0913074"
click at [492, 369] on input "091307467412" at bounding box center [364, 354] width 351 height 40
click at [502, 309] on p "Open the box and scan a SKU barcode or enter it here" at bounding box center [364, 305] width 351 height 22
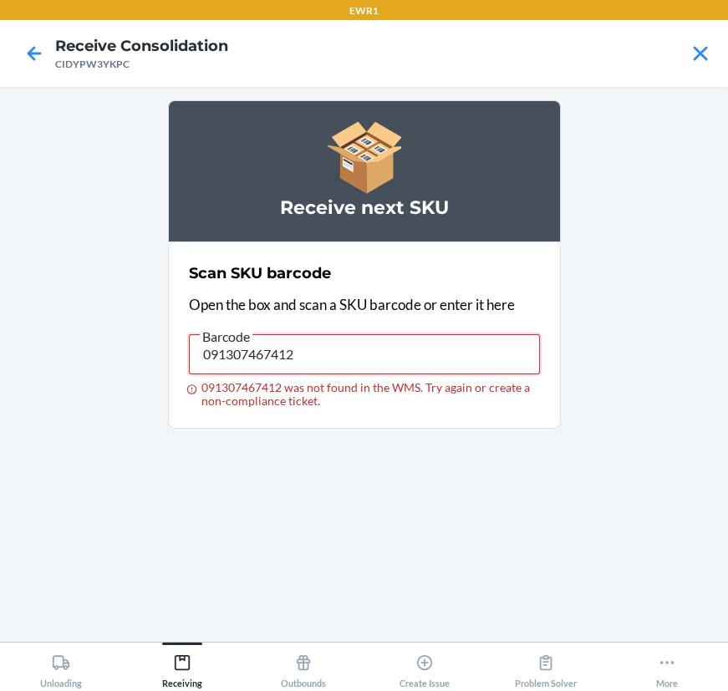
click at [445, 359] on input "091307467412" at bounding box center [364, 354] width 351 height 40
click at [441, 353] on input "091307467412" at bounding box center [364, 354] width 351 height 40
click at [441, 353] on input "091307467399" at bounding box center [364, 354] width 351 height 40
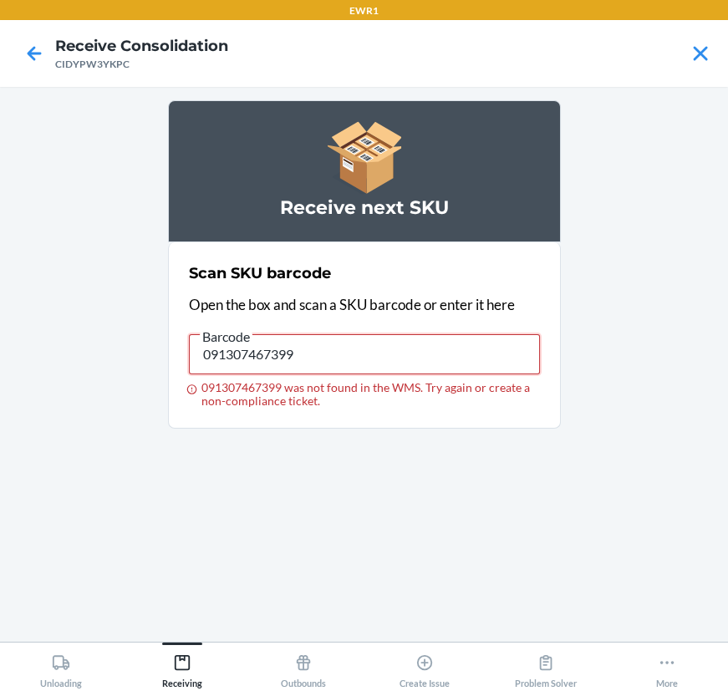
click at [441, 353] on input "091307467399" at bounding box center [364, 354] width 351 height 40
type input "091307467399"
click at [441, 353] on input "091307467399" at bounding box center [364, 354] width 351 height 40
click at [441, 351] on input "091307467399" at bounding box center [364, 354] width 351 height 40
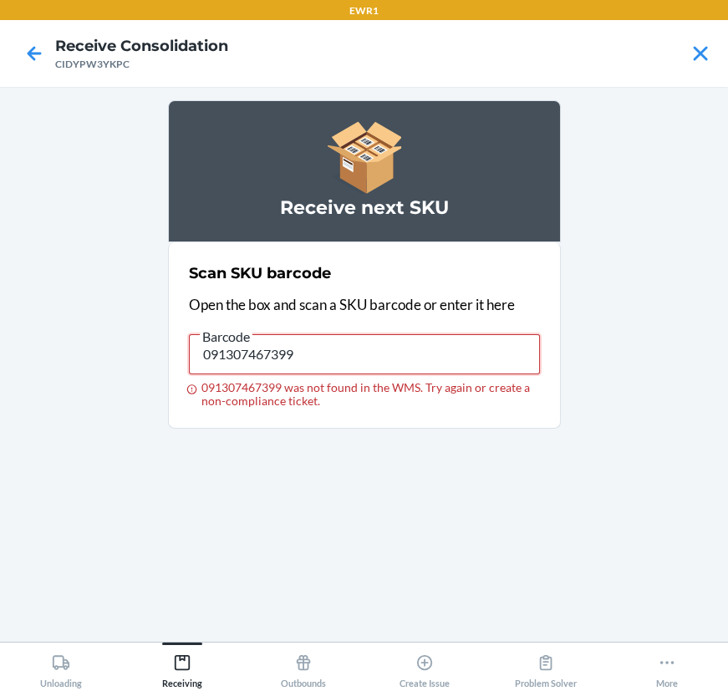
click at [441, 351] on input "091307467399" at bounding box center [364, 354] width 351 height 40
type input "719240913673"
click at [473, 341] on input "719240913673" at bounding box center [364, 354] width 351 height 40
click at [478, 341] on input "719240913673" at bounding box center [364, 354] width 351 height 40
click at [478, 329] on div "Barcode" at bounding box center [364, 330] width 351 height 8
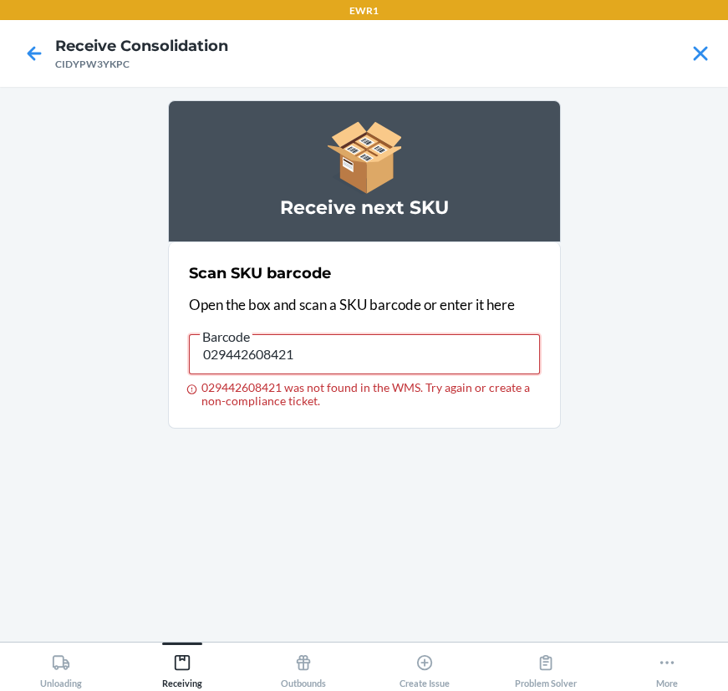
click at [478, 334] on input "029442608421" at bounding box center [364, 354] width 351 height 40
drag, startPoint x: 478, startPoint y: 329, endPoint x: 466, endPoint y: 361, distance: 34.9
click at [476, 336] on label "Barcode 029442608421 029442608421 was not found in the WMS. Try again or create…" at bounding box center [364, 367] width 351 height 82
click at [476, 336] on input "029442608421" at bounding box center [364, 354] width 351 height 40
click at [466, 361] on input "029442608421" at bounding box center [364, 354] width 351 height 40
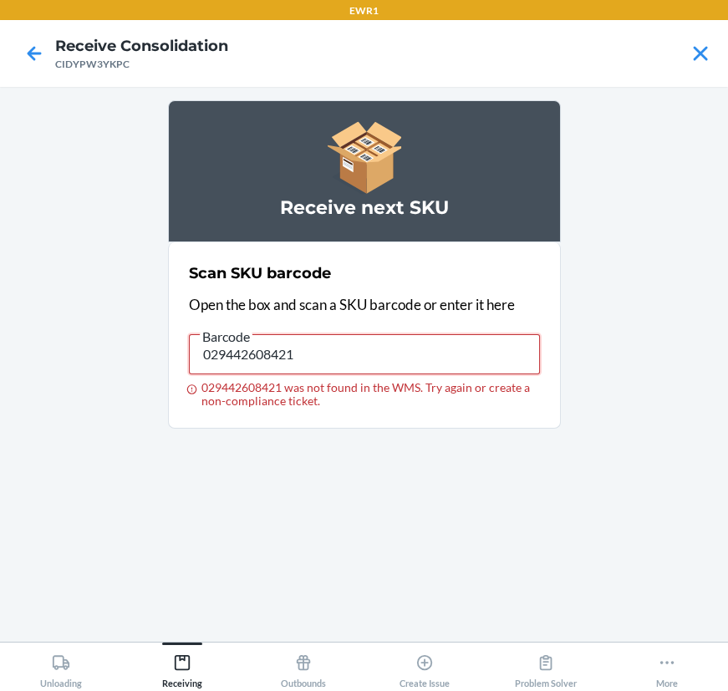
click at [466, 361] on input "029442608421" at bounding box center [364, 354] width 351 height 40
click at [379, 361] on input "029442608421 was not found in the WMS. Try again or create a non-compliance tic…" at bounding box center [364, 354] width 351 height 40
type input "091307467405"
click at [378, 361] on input "091307467405" at bounding box center [364, 354] width 351 height 40
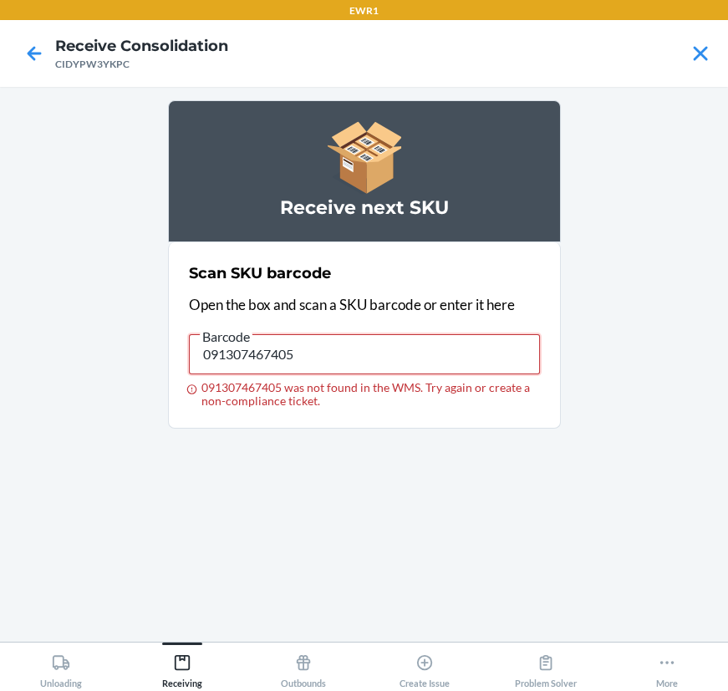
click at [363, 354] on input "091307467405" at bounding box center [364, 354] width 351 height 40
click at [214, 363] on input "091307467405 was not found in the WMS. Try again or create a non-compliance tic…" at bounding box center [364, 354] width 351 height 40
click at [251, 368] on input "091307467382" at bounding box center [364, 354] width 351 height 40
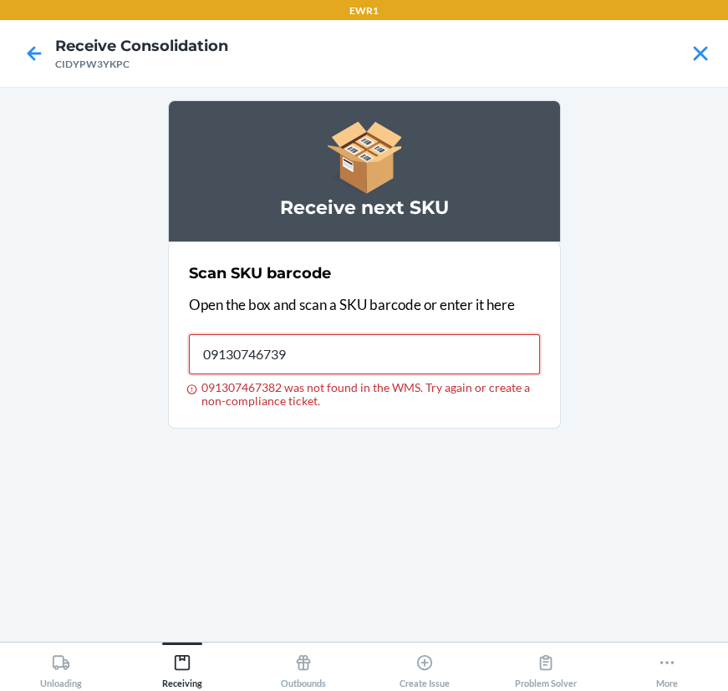
type input "091307467399"
click at [237, 339] on span "Barcode" at bounding box center [226, 337] width 53 height 17
click at [237, 339] on input "091307467399" at bounding box center [364, 354] width 351 height 40
click at [253, 349] on input "091307467399" at bounding box center [364, 354] width 351 height 40
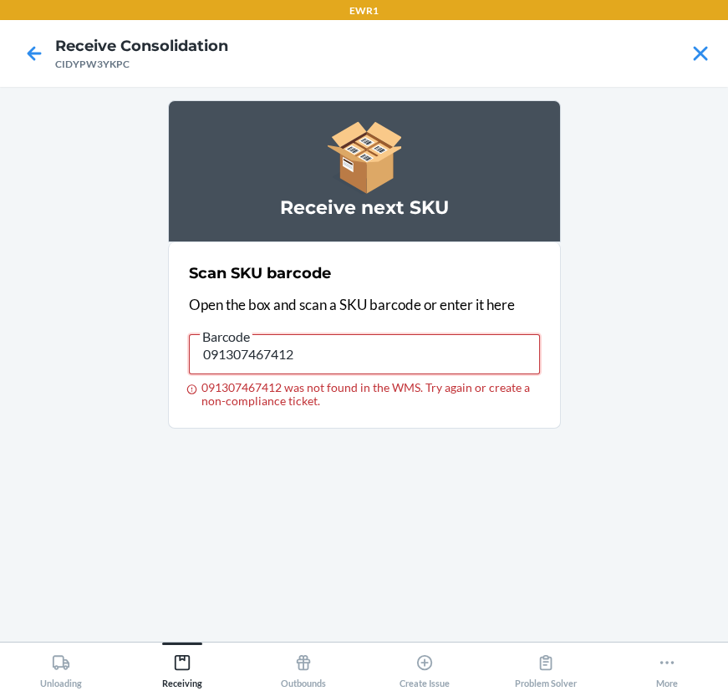
click at [364, 335] on input "091307467412" at bounding box center [364, 354] width 351 height 40
type input "091307467375"
drag, startPoint x: 367, startPoint y: 453, endPoint x: 350, endPoint y: 374, distance: 81.2
click at [367, 451] on div "Receive next SKU Scan SKU barcode Open the box and scan a SKU barcode or enter …" at bounding box center [364, 364] width 393 height 528
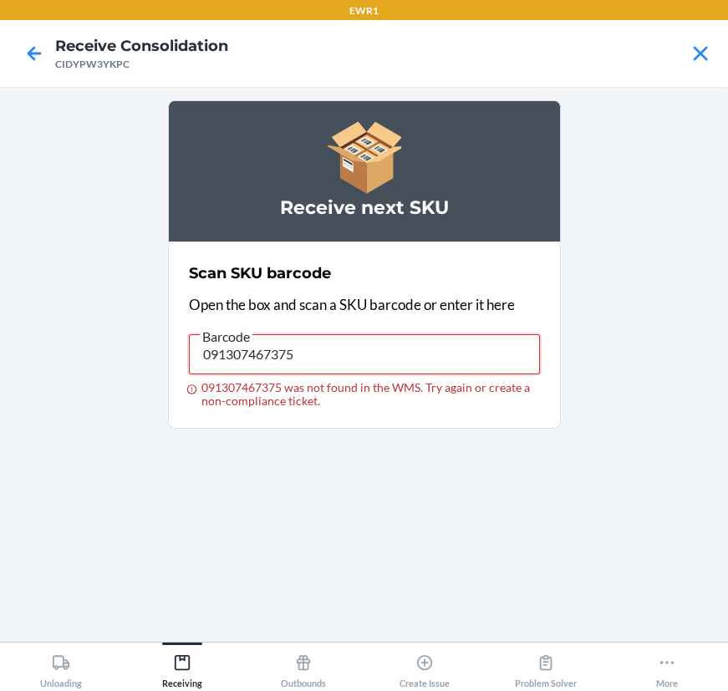
click at [348, 364] on input "091307467375" at bounding box center [364, 354] width 351 height 40
click at [324, 365] on input "091307467375 was not found in the WMS. Try again or create a non-compliance tic…" at bounding box center [364, 354] width 351 height 40
click at [301, 360] on input "091307436326" at bounding box center [364, 354] width 351 height 40
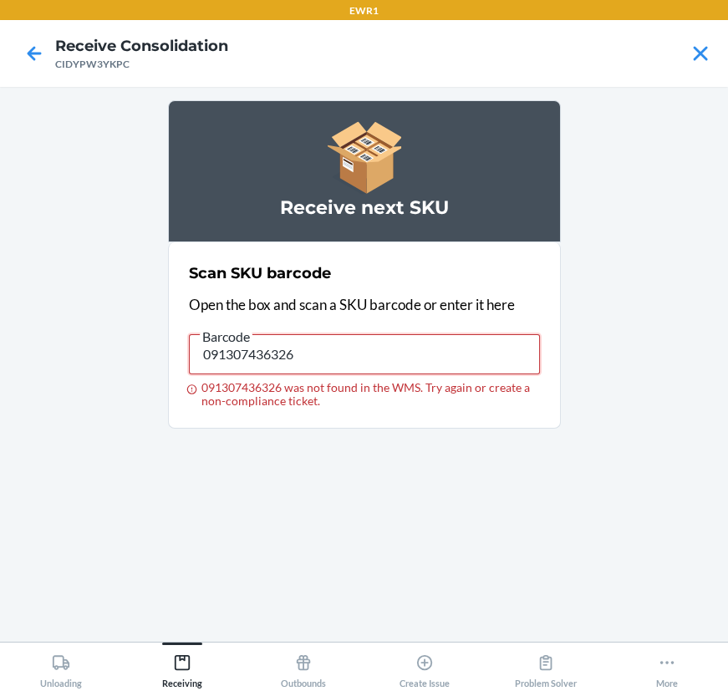
click at [301, 360] on input "091307436326" at bounding box center [364, 354] width 351 height 40
type input "719240913673"
click at [298, 342] on input "719240913673" at bounding box center [364, 354] width 351 height 40
click at [298, 342] on input "091307562681" at bounding box center [364, 354] width 351 height 40
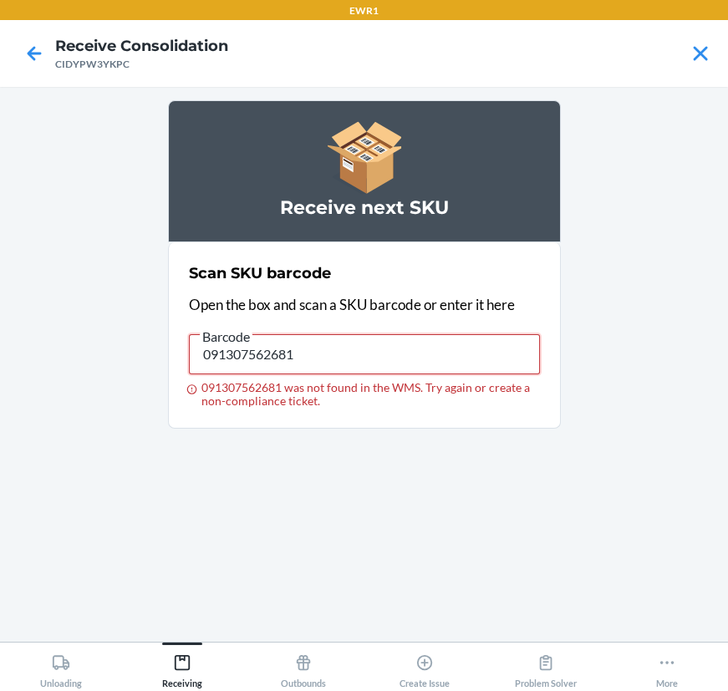
click at [298, 342] on input "091307562681" at bounding box center [364, 354] width 351 height 40
click at [234, 337] on input "091307562681 was not found in the WMS. Try again or create a non-compliance tic…" at bounding box center [364, 354] width 351 height 40
click at [235, 342] on input "091307562681 was not found in the WMS. Try again or create a non-compliance tic…" at bounding box center [364, 354] width 351 height 40
type input "091307562681"
click at [454, 358] on input "091307562681" at bounding box center [364, 354] width 351 height 40
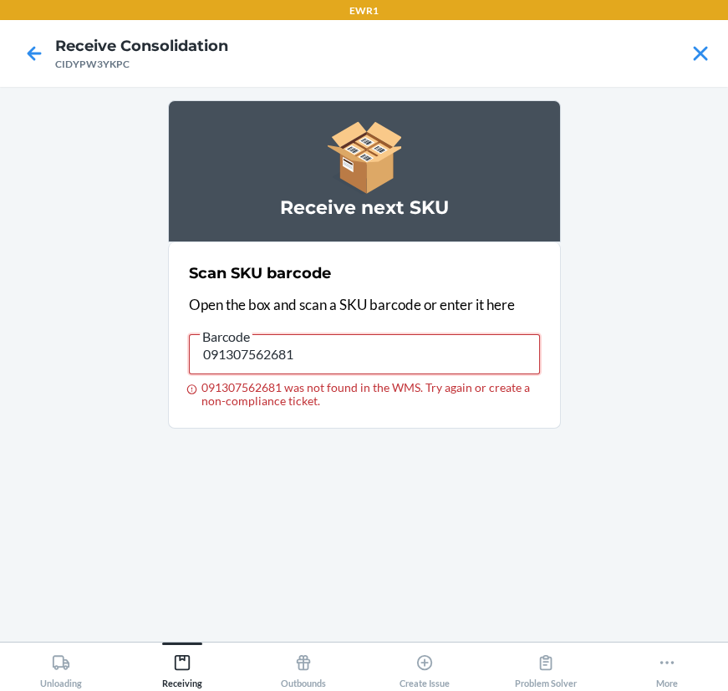
click at [454, 358] on input "091307562681" at bounding box center [364, 354] width 351 height 40
type input "091307562674"
click at [341, 370] on input "091307562674" at bounding box center [364, 354] width 351 height 40
click at [341, 369] on input "091307562674" at bounding box center [364, 354] width 351 height 40
click at [468, 390] on div "091307562667 was not found in the WMS. Try again or create a non-compliance tic…" at bounding box center [364, 394] width 351 height 27
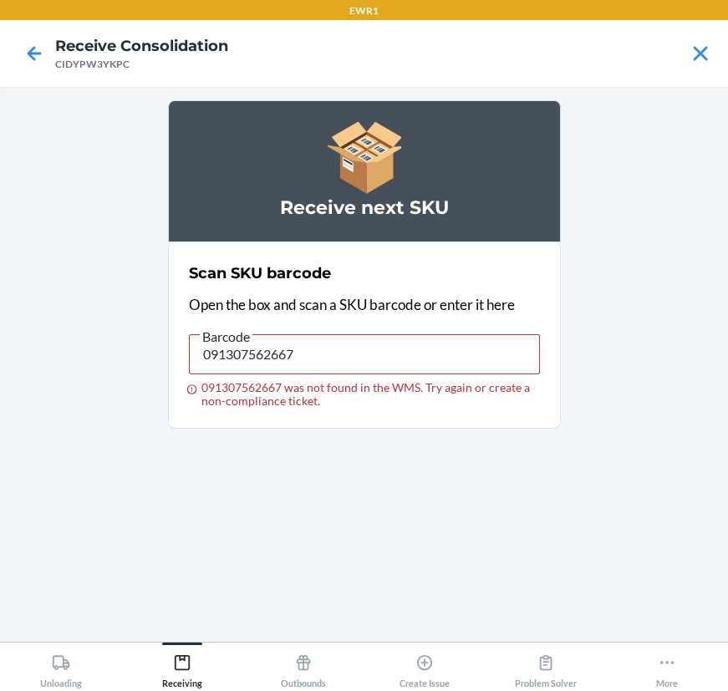
click at [468, 374] on input "091307562667" at bounding box center [364, 354] width 351 height 40
click at [468, 390] on div "091307562667 was not found in the WMS. Try again or create a non-compliance tic…" at bounding box center [364, 394] width 351 height 27
click at [468, 374] on input "091307562667" at bounding box center [364, 354] width 351 height 40
click at [456, 359] on input "091307562667" at bounding box center [364, 354] width 351 height 40
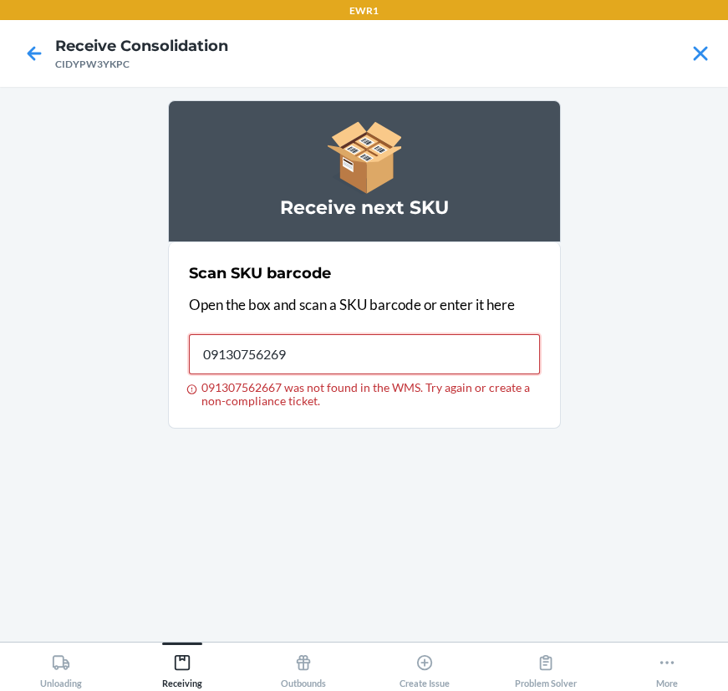
type input "091307562698"
click at [304, 354] on input "091307562698" at bounding box center [364, 354] width 351 height 40
click at [283, 356] on input "013283856332" at bounding box center [364, 354] width 351 height 40
click at [284, 343] on input "013283856332" at bounding box center [364, 354] width 351 height 40
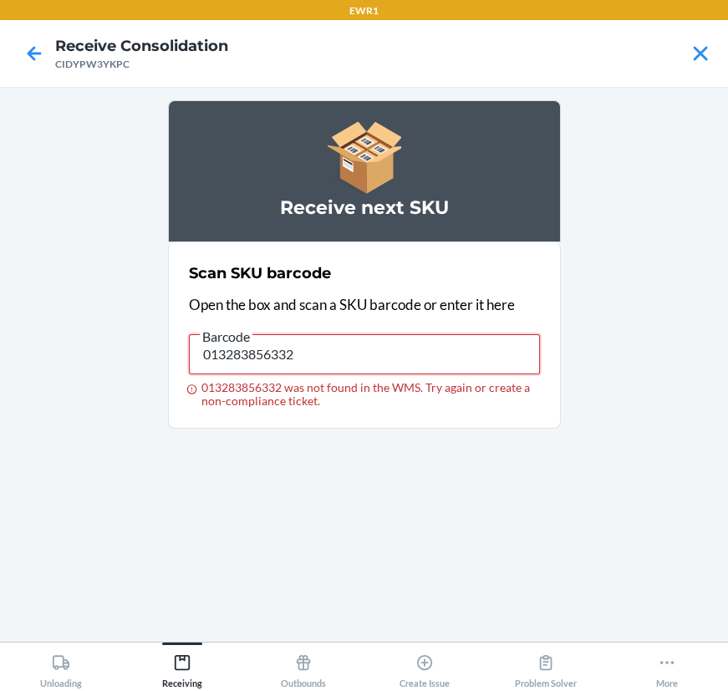
click at [284, 343] on input "013283856332" at bounding box center [364, 354] width 351 height 40
type input "091307510408"
click at [249, 358] on input "091307510408" at bounding box center [364, 354] width 351 height 40
click at [281, 339] on input "091307510408 was not found in the WMS. Try again or create a non-compliance tic…" at bounding box center [364, 354] width 351 height 40
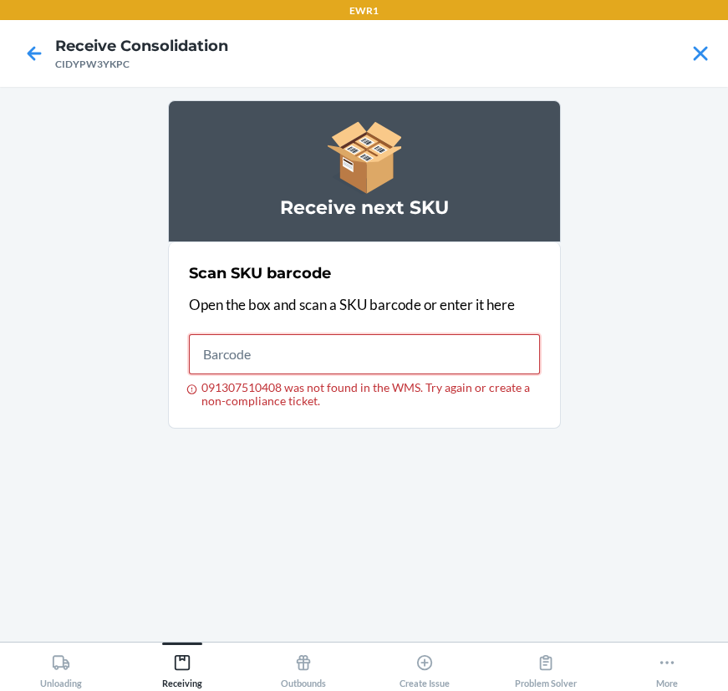
click at [279, 343] on input "091307510408 was not found in the WMS. Try again or create a non-compliance tic…" at bounding box center [364, 354] width 351 height 40
click at [461, 370] on input "091307582092" at bounding box center [364, 354] width 351 height 40
type input "091307582108"
click at [319, 347] on input "091307582108" at bounding box center [364, 354] width 351 height 40
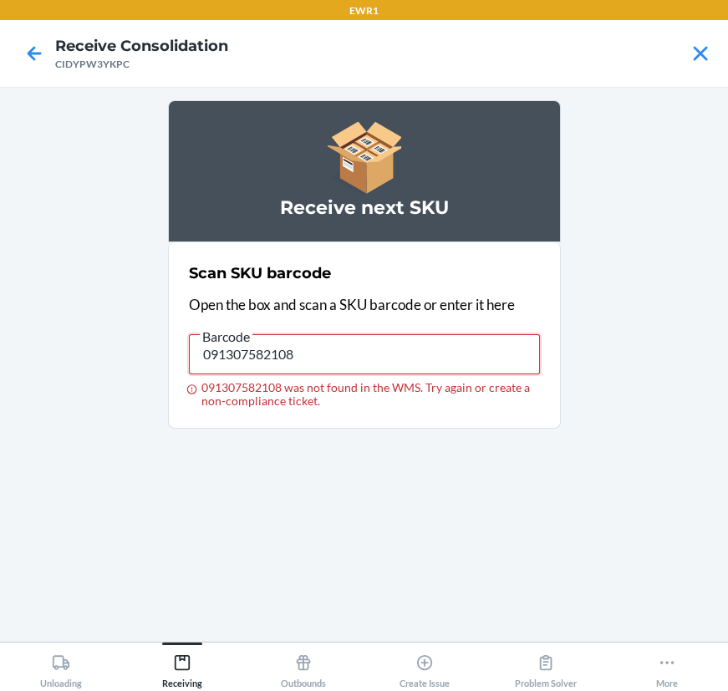
click at [319, 347] on input "091307582108" at bounding box center [364, 354] width 351 height 40
click at [319, 347] on input "091307582085" at bounding box center [364, 354] width 351 height 40
